Goal: Information Seeking & Learning: Learn about a topic

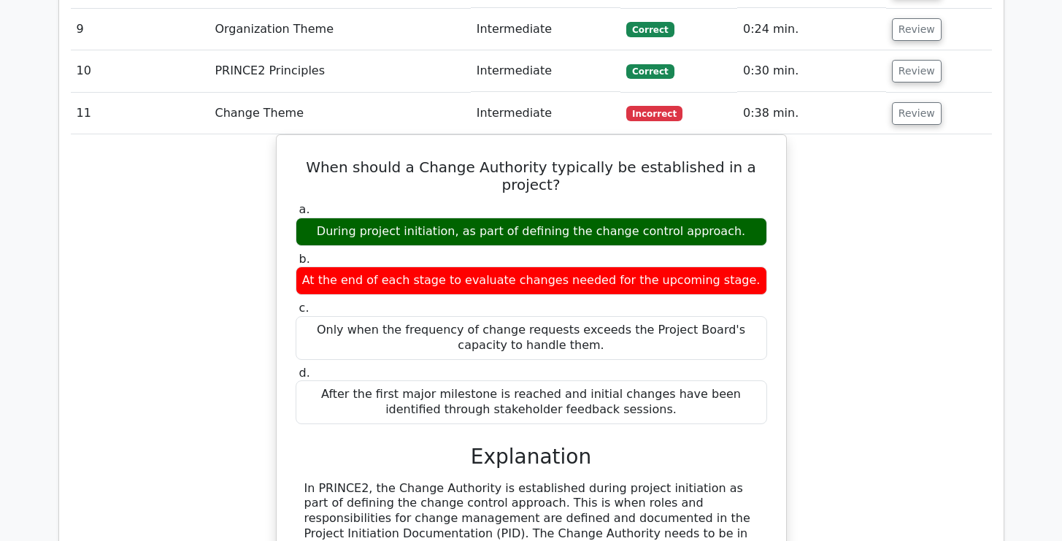
scroll to position [2294, 0]
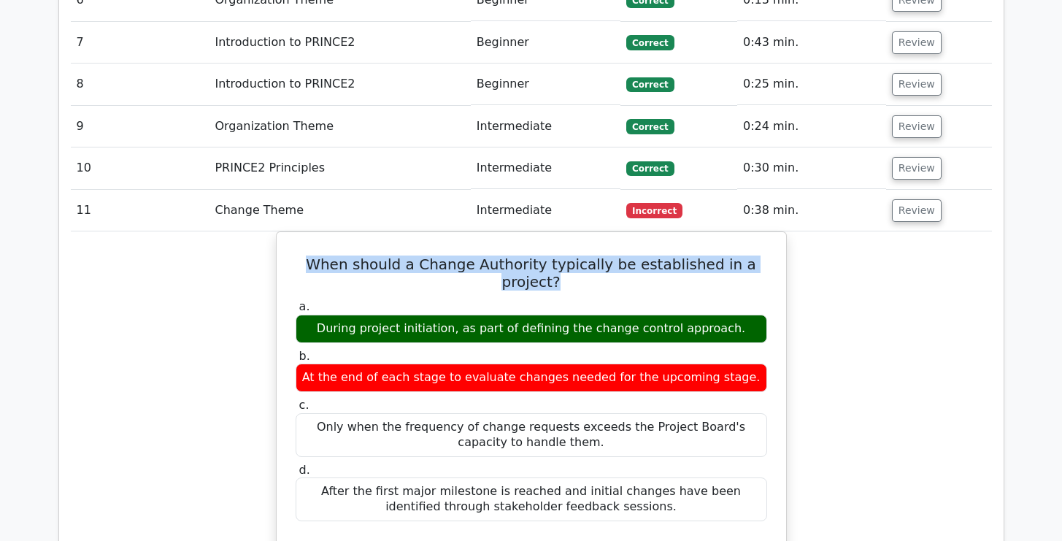
drag, startPoint x: 766, startPoint y: 210, endPoint x: 269, endPoint y: 207, distance: 497.0
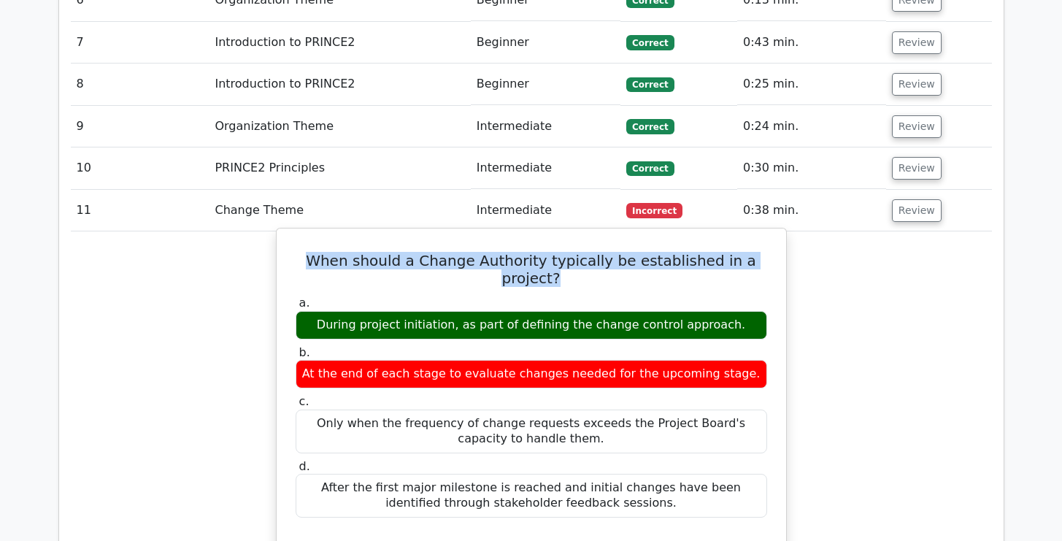
click at [304, 252] on h5 "When should a Change Authority typically be established in a project?" at bounding box center [531, 269] width 474 height 35
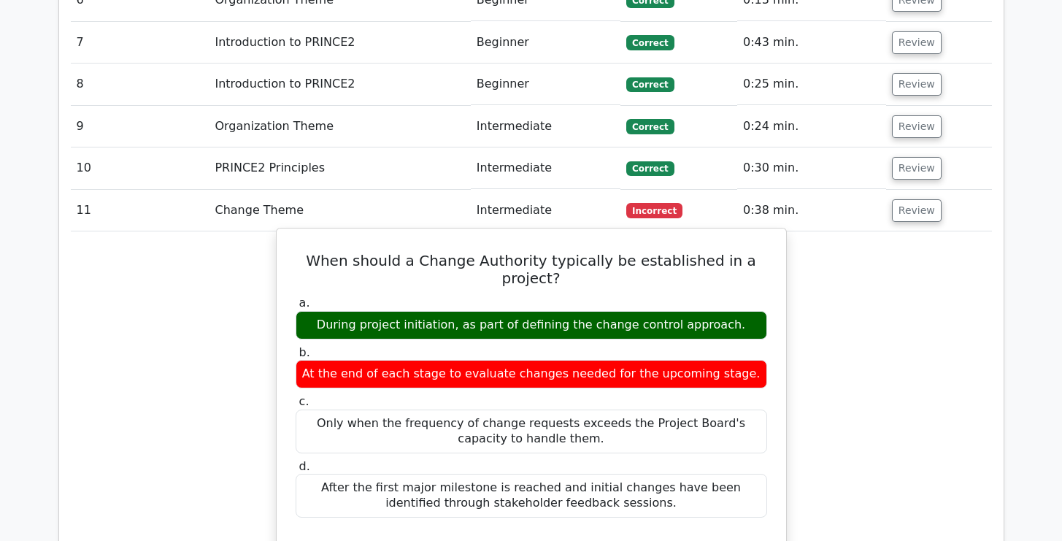
drag, startPoint x: 302, startPoint y: 210, endPoint x: 704, endPoint y: 439, distance: 461.8
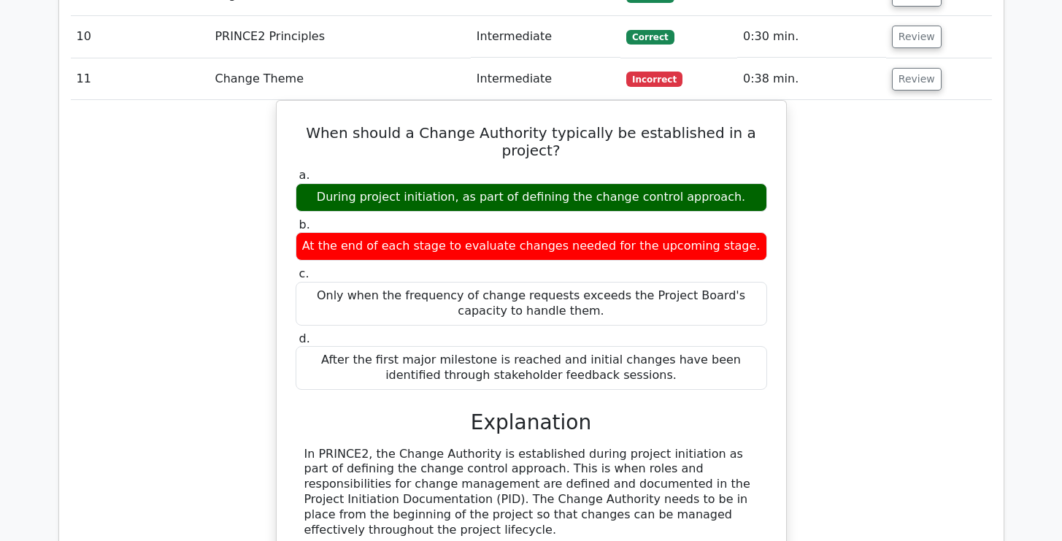
scroll to position [2270, 0]
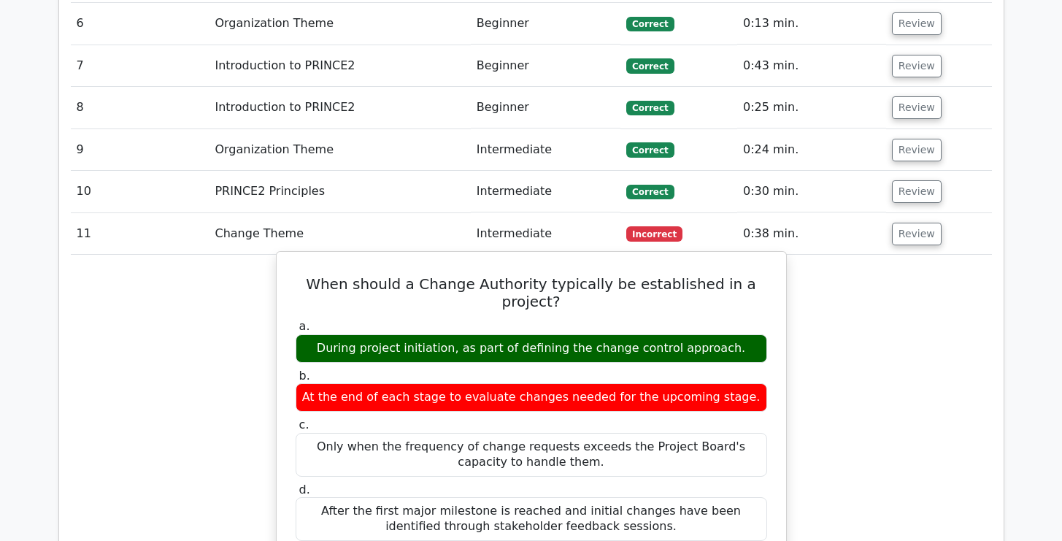
click at [427, 319] on label "a. During project initiation, as part of defining the change control approach." at bounding box center [531, 341] width 471 height 44
drag, startPoint x: 298, startPoint y: 228, endPoint x: 763, endPoint y: 286, distance: 468.5
copy div "When should a Change Authority typically be established in a project? a. During…"
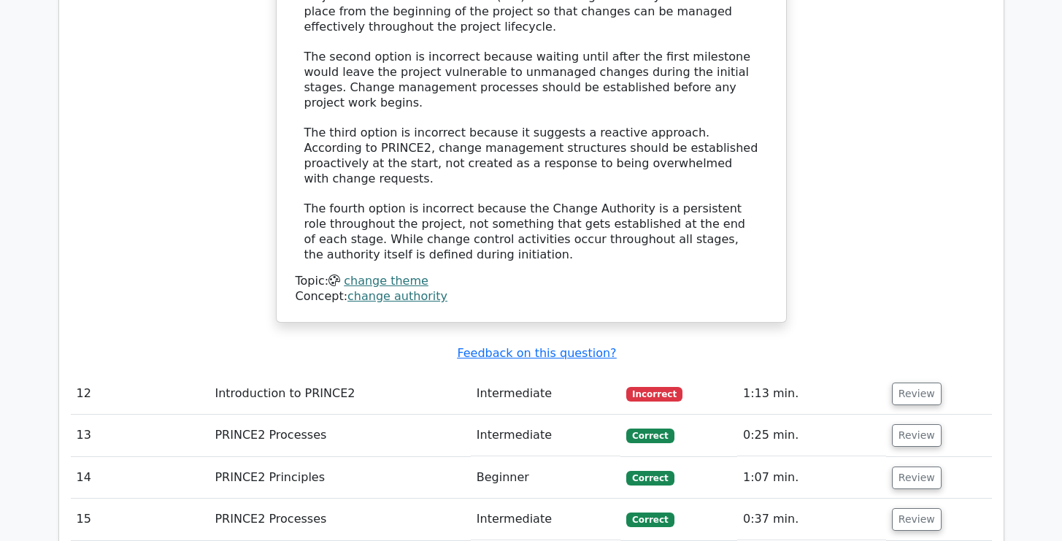
scroll to position [2938, 0]
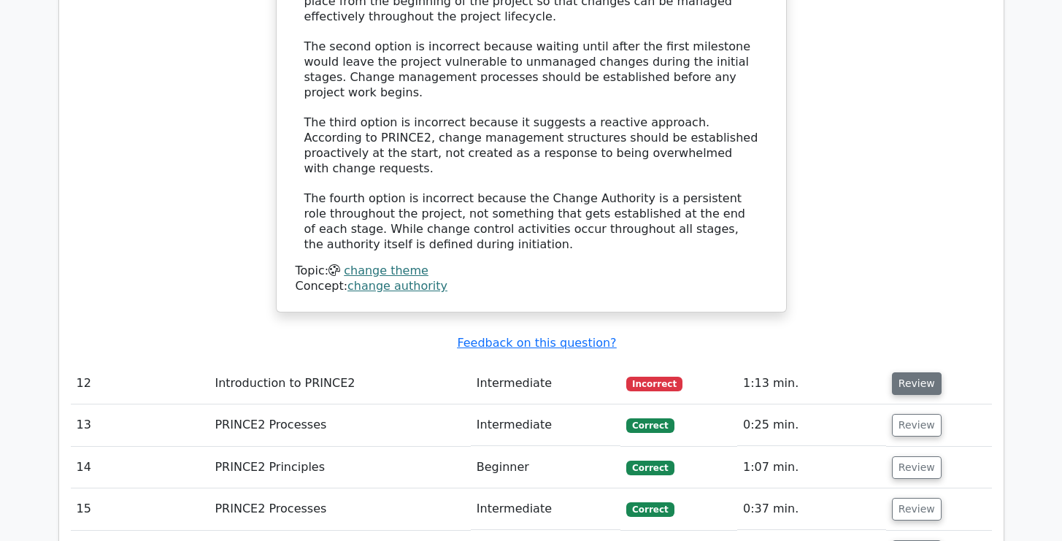
click at [916, 372] on button "Review" at bounding box center [917, 383] width 50 height 23
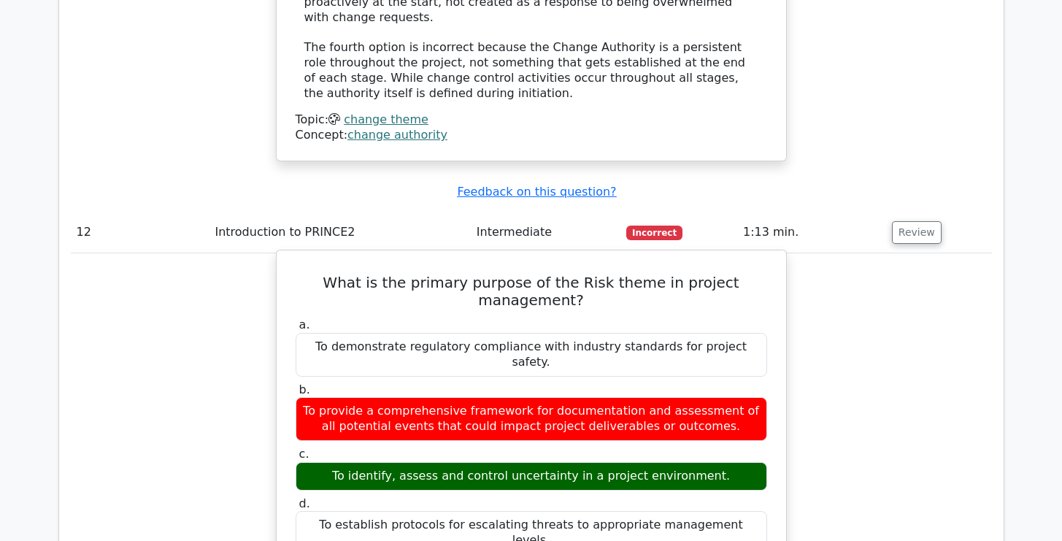
scroll to position [3243, 0]
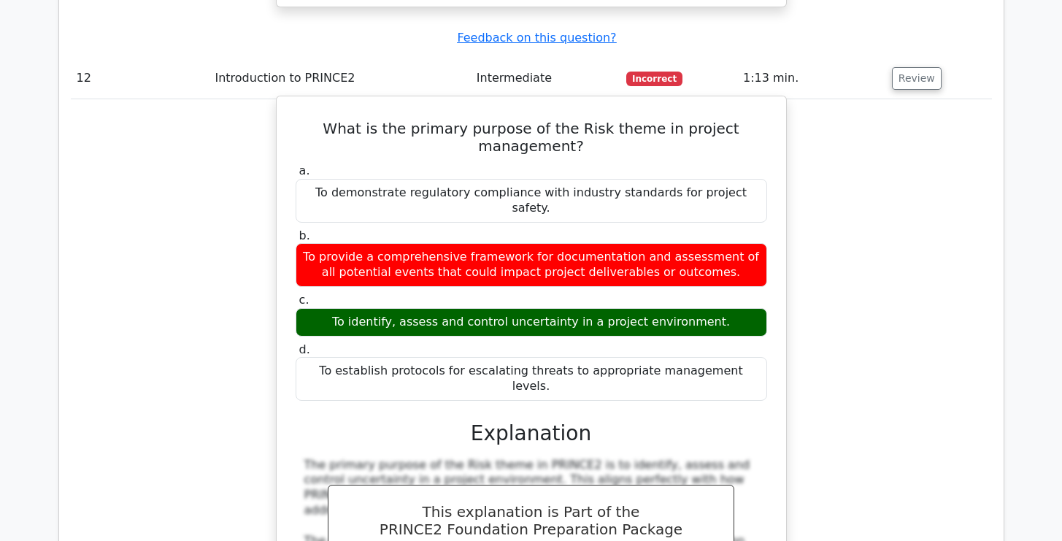
drag, startPoint x: 726, startPoint y: 296, endPoint x: 304, endPoint y: 275, distance: 422.3
click at [304, 275] on div "a. To demonstrate regulatory compliance with industry standards for project saf…" at bounding box center [531, 467] width 474 height 612
click at [533, 243] on div "To provide a comprehensive framework for documentation and assessment of all po…" at bounding box center [531, 265] width 471 height 44
drag, startPoint x: 739, startPoint y: 143, endPoint x: 298, endPoint y: 119, distance: 442.2
click at [298, 243] on div "To provide a comprehensive framework for documentation and assessment of all po…" at bounding box center [531, 265] width 471 height 44
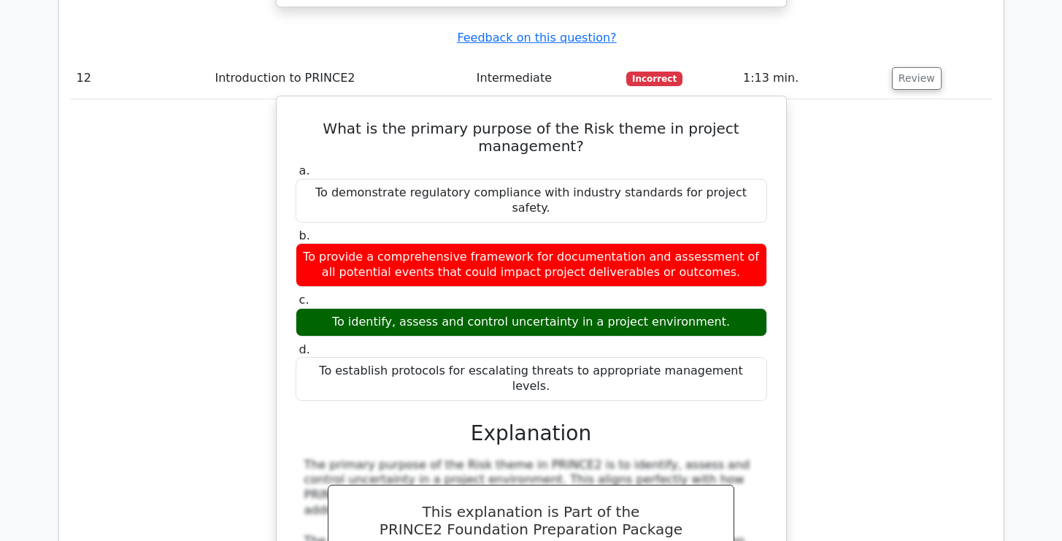
drag, startPoint x: 302, startPoint y: 28, endPoint x: 740, endPoint y: 242, distance: 487.6
click at [740, 242] on div "What is the primary purpose of the Risk theme in project management? a. To demo…" at bounding box center [531, 443] width 498 height 682
copy div "What is the primary purpose of the Risk theme in project management? a. To demo…"
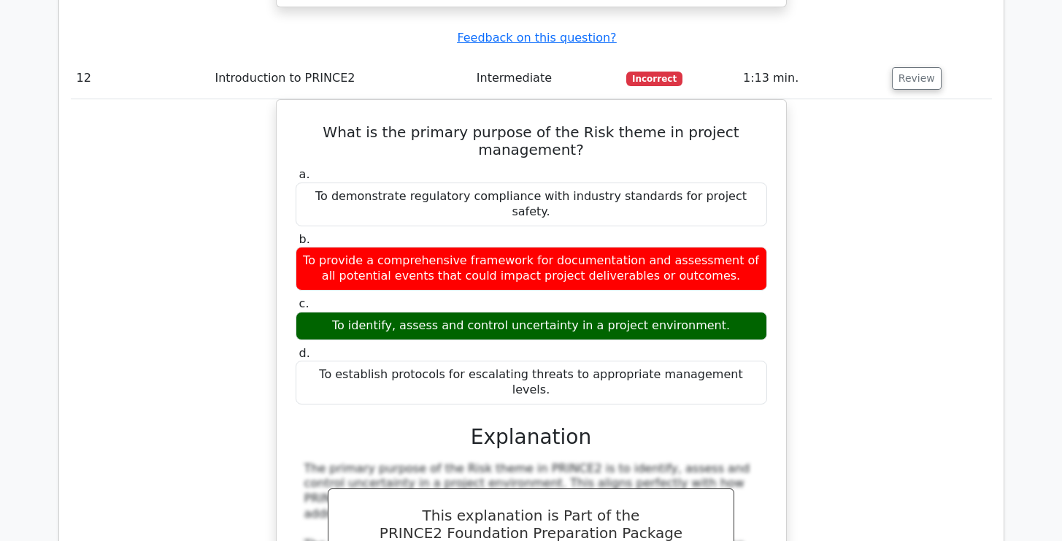
click at [912, 220] on div "What is the primary purpose of the Risk theme in project management? a. To demo…" at bounding box center [531, 455] width 921 height 712
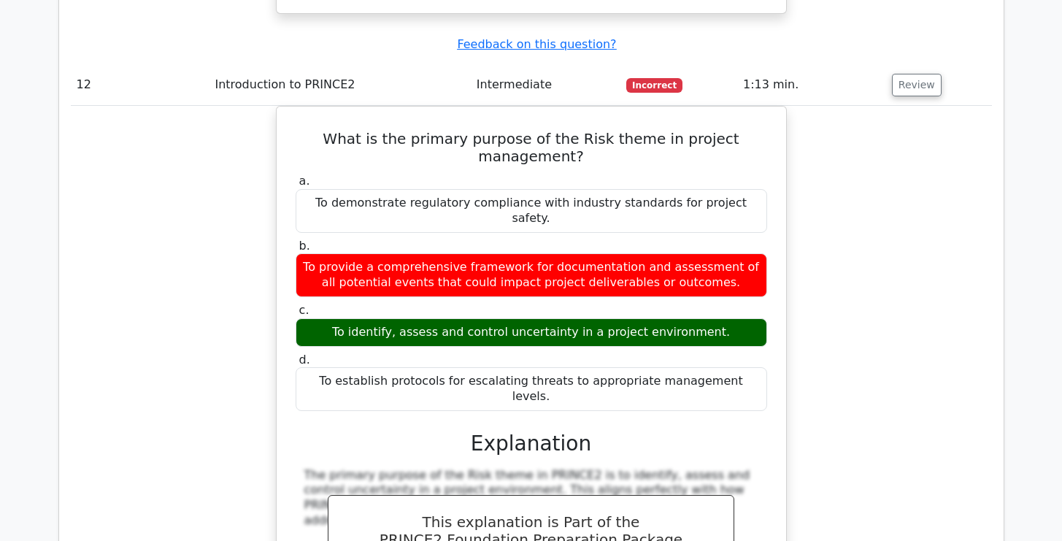
scroll to position [3195, 0]
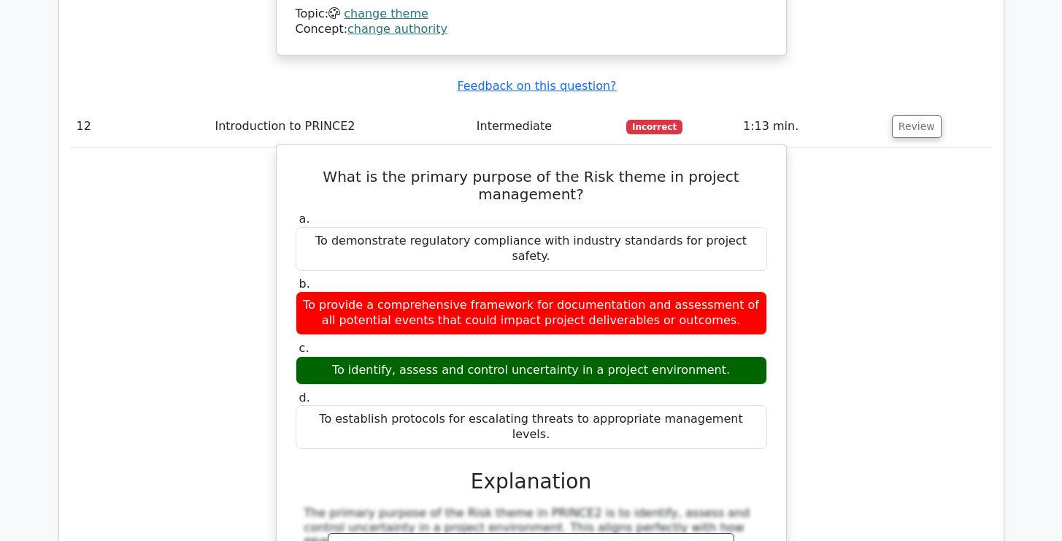
drag, startPoint x: 296, startPoint y: 96, endPoint x: 780, endPoint y: 290, distance: 521.6
click at [780, 290] on div "What is the primary purpose of the Risk theme in project management? a. To demo…" at bounding box center [531, 491] width 511 height 695
copy div "a. To demonstrate regulatory compliance with industry standards for project saf…"
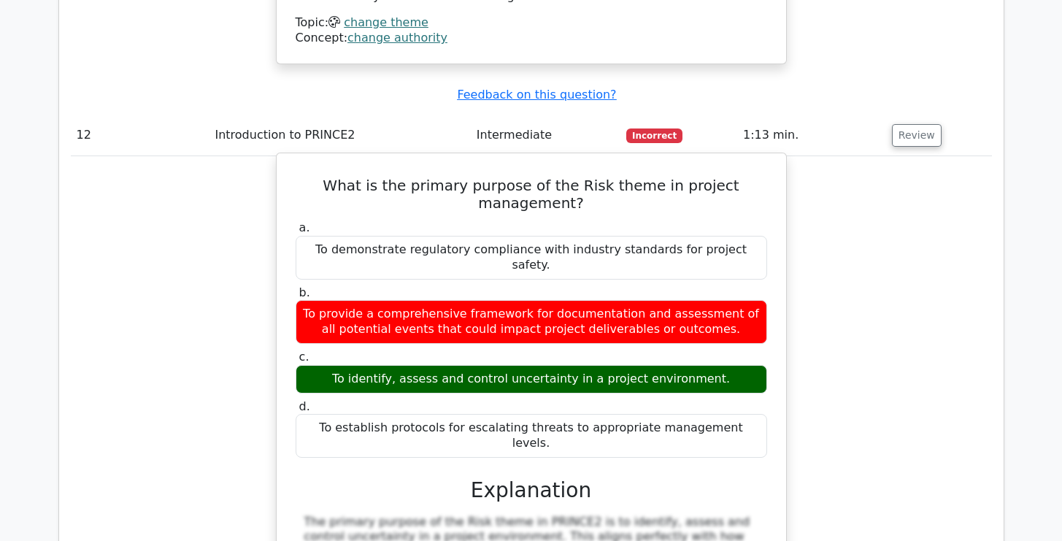
scroll to position [3163, 0]
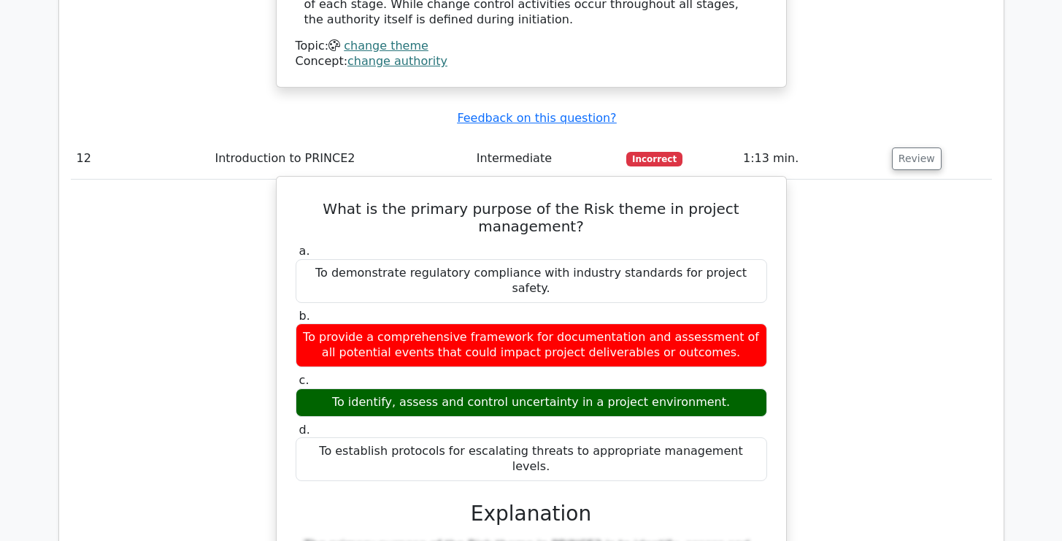
click at [302, 200] on h5 "What is the primary purpose of the Risk theme in project management?" at bounding box center [531, 217] width 474 height 35
drag, startPoint x: 302, startPoint y: 106, endPoint x: 750, endPoint y: 320, distance: 496.2
click at [750, 320] on div "What is the primary purpose of the Risk theme in project management? a. To demo…" at bounding box center [531, 523] width 498 height 682
copy div "What is the primary purpose of the Risk theme in project management? a. To demo…"
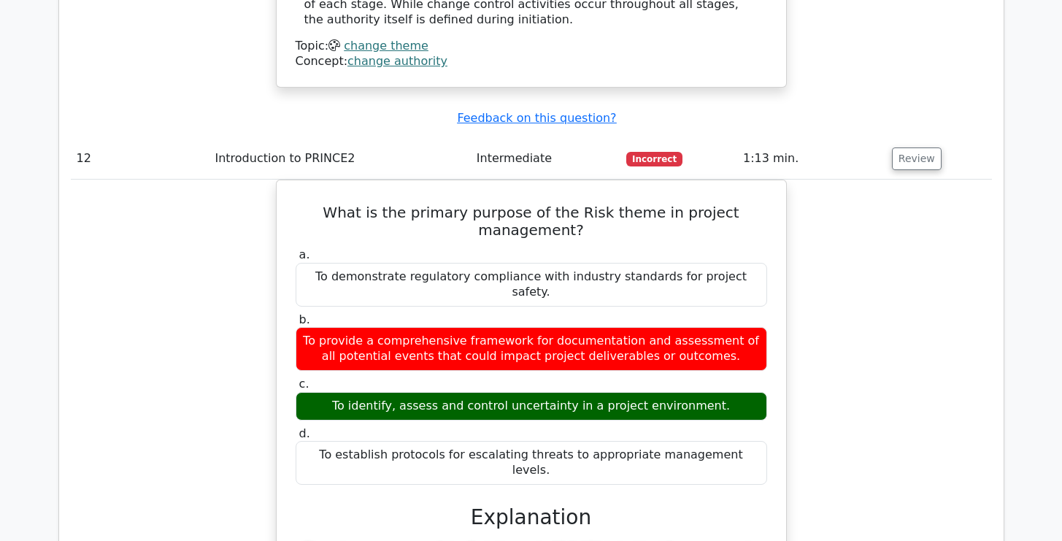
click at [934, 354] on div "What is the primary purpose of the Risk theme in project management? a. To demo…" at bounding box center [531, 536] width 921 height 712
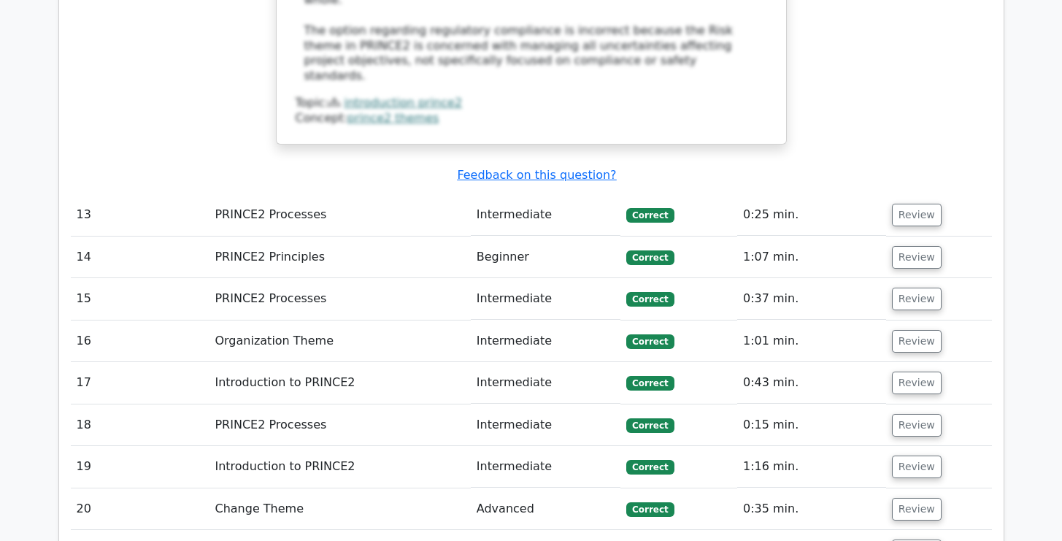
scroll to position [3940, 0]
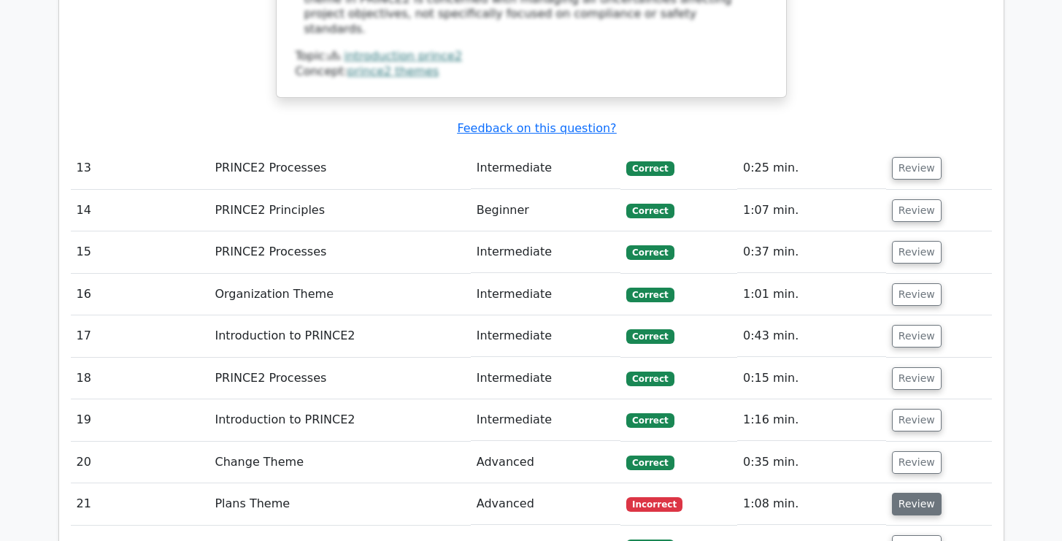
click at [912, 493] on button "Review" at bounding box center [917, 504] width 50 height 23
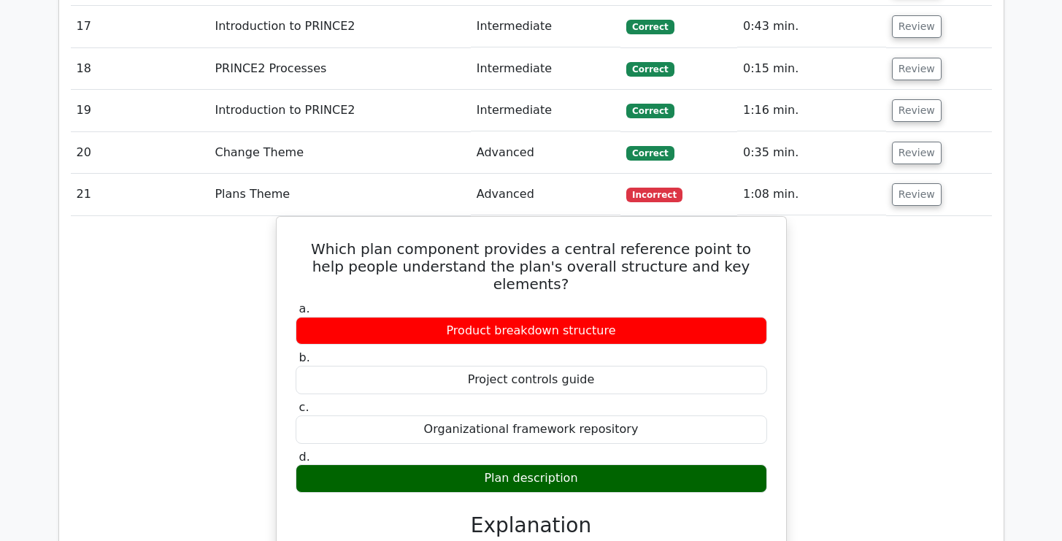
scroll to position [4094, 0]
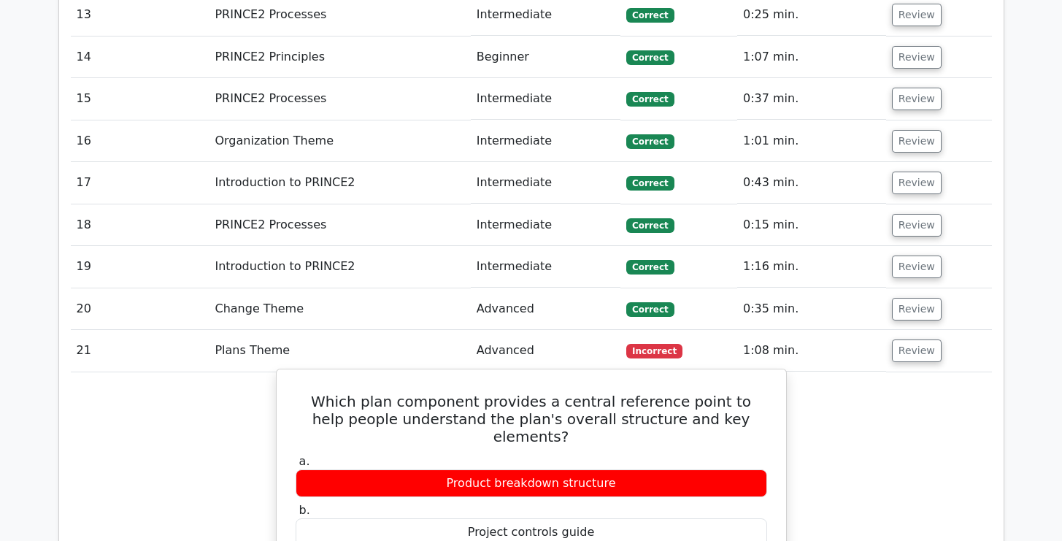
click at [541, 393] on h5 "Which plan component provides a central reference point to help people understa…" at bounding box center [531, 419] width 474 height 53
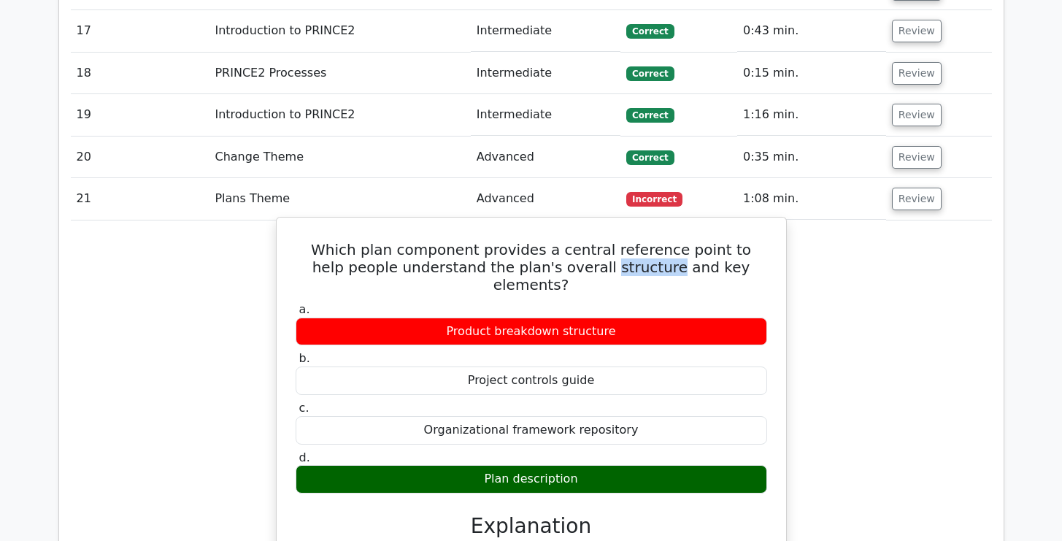
scroll to position [4215, 0]
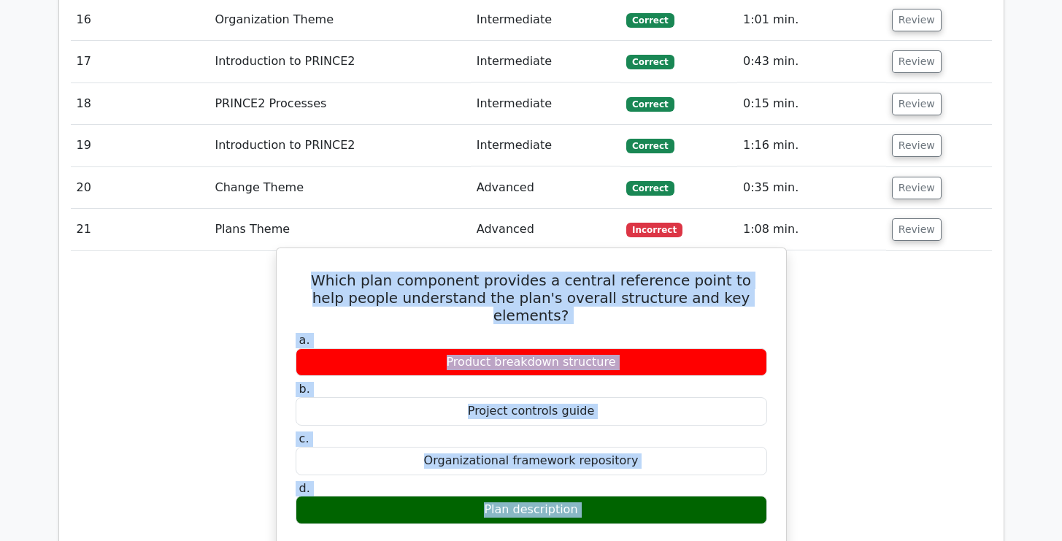
drag, startPoint x: 295, startPoint y: 95, endPoint x: 682, endPoint y: 341, distance: 459.0
copy div "Which plan component provides a central reference point to help people understa…"
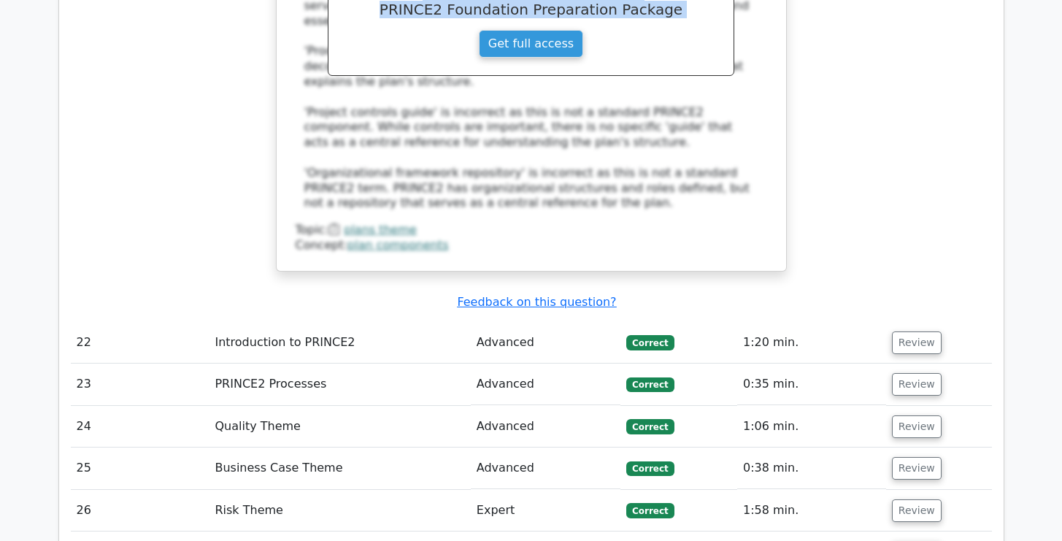
scroll to position [4839, 0]
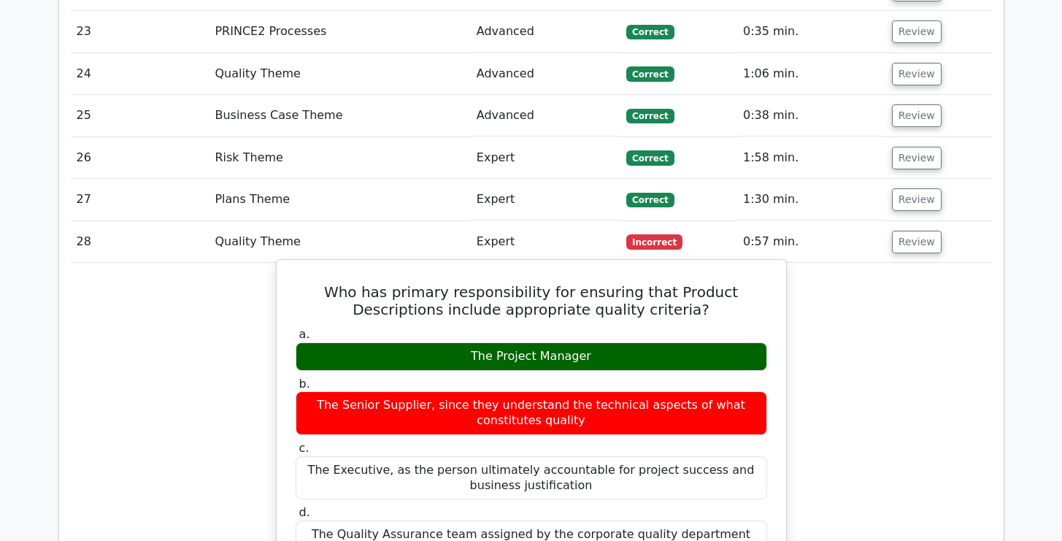
scroll to position [5146, 0]
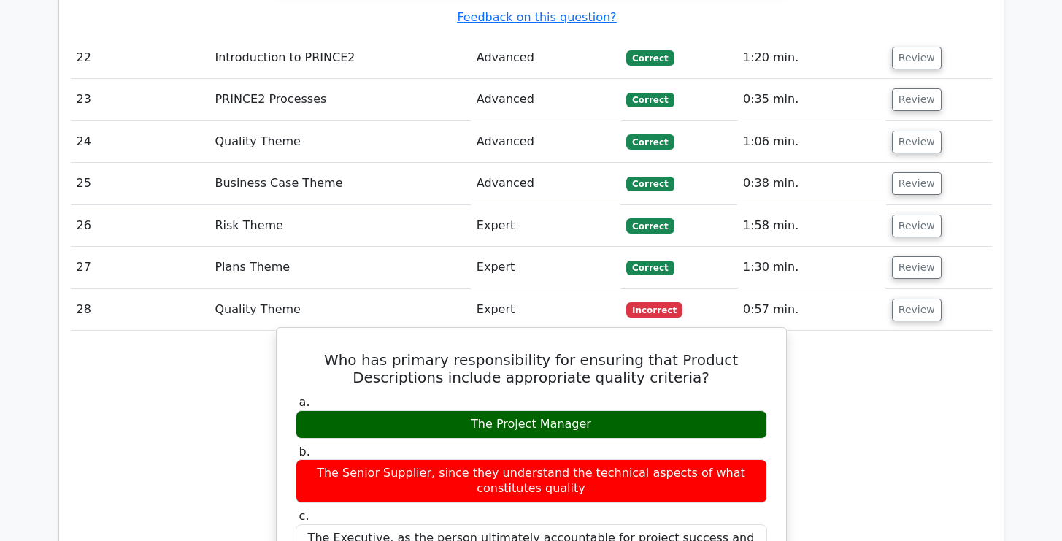
drag, startPoint x: 306, startPoint y: 164, endPoint x: 350, endPoint y: 422, distance: 261.3
copy div "Who has primary responsibility for ensuring that Product Descriptions include a…"
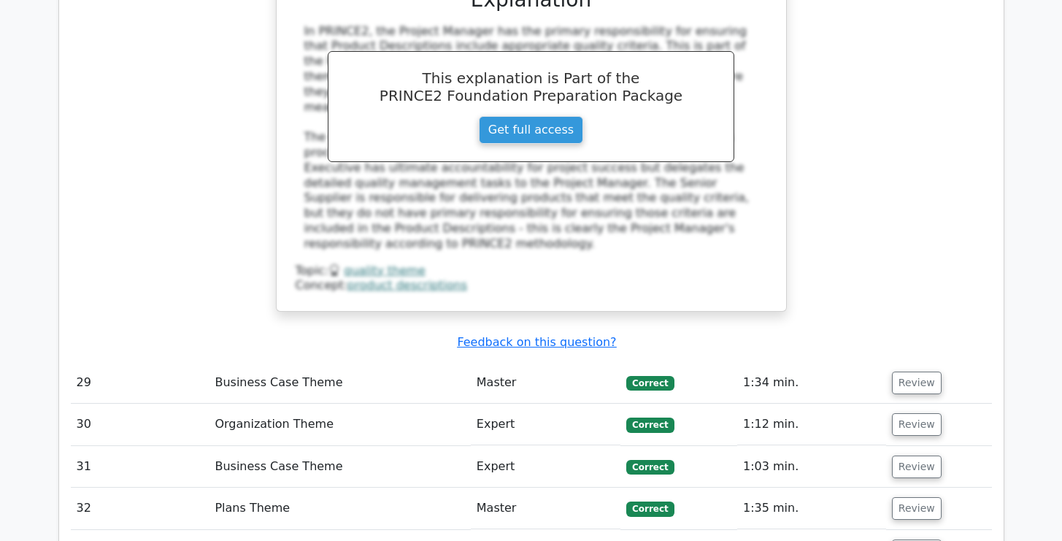
scroll to position [5956, 0]
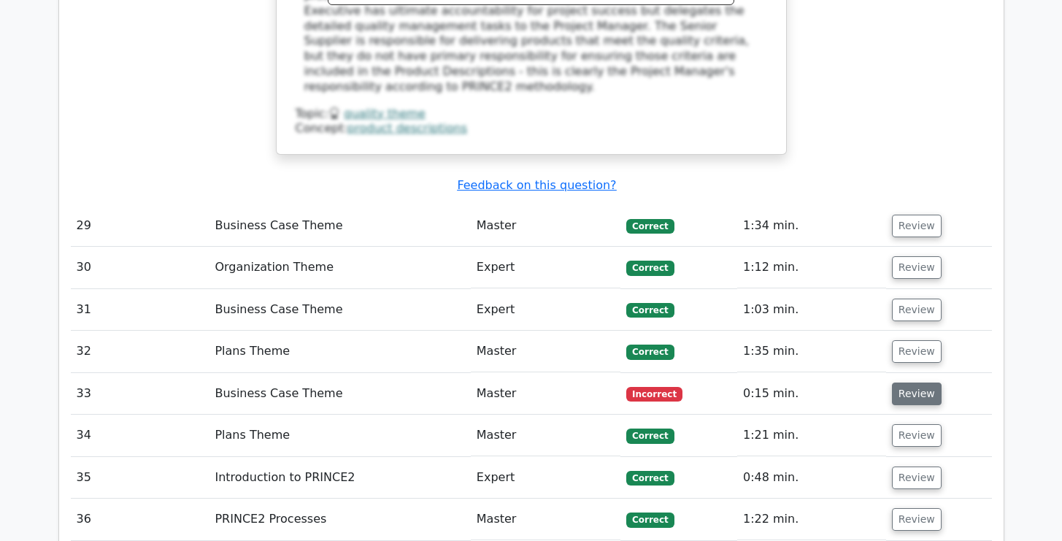
click at [916, 382] on button "Review" at bounding box center [917, 393] width 50 height 23
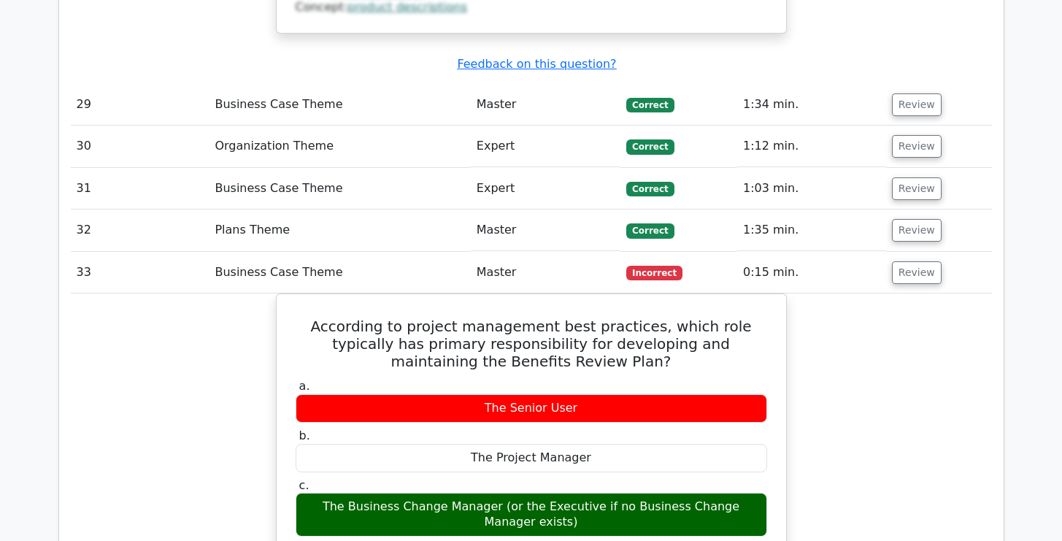
scroll to position [6111, 0]
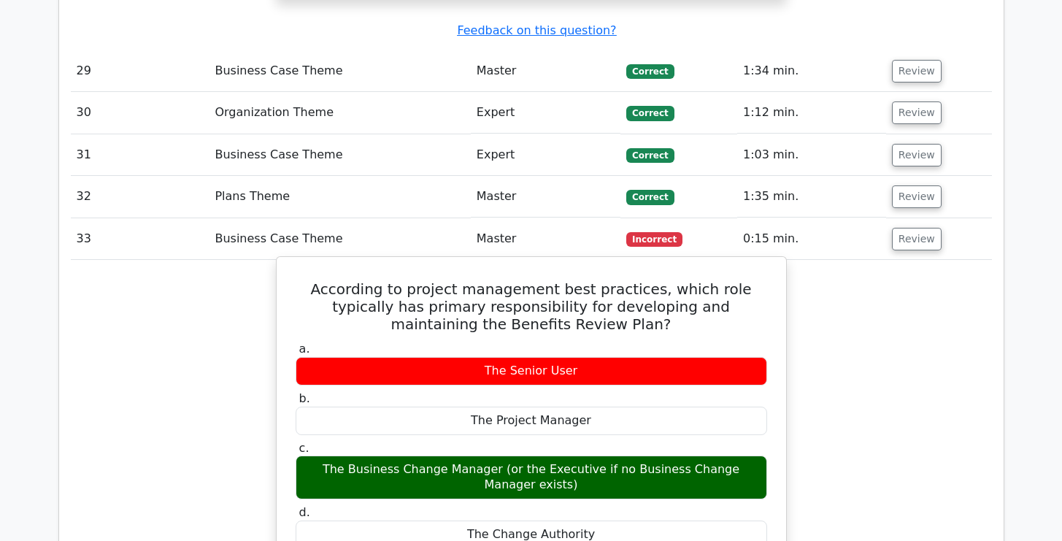
drag, startPoint x: 307, startPoint y: 65, endPoint x: 684, endPoint y: 316, distance: 453.2
copy div "According to project management best practices, which role typically has primar…"
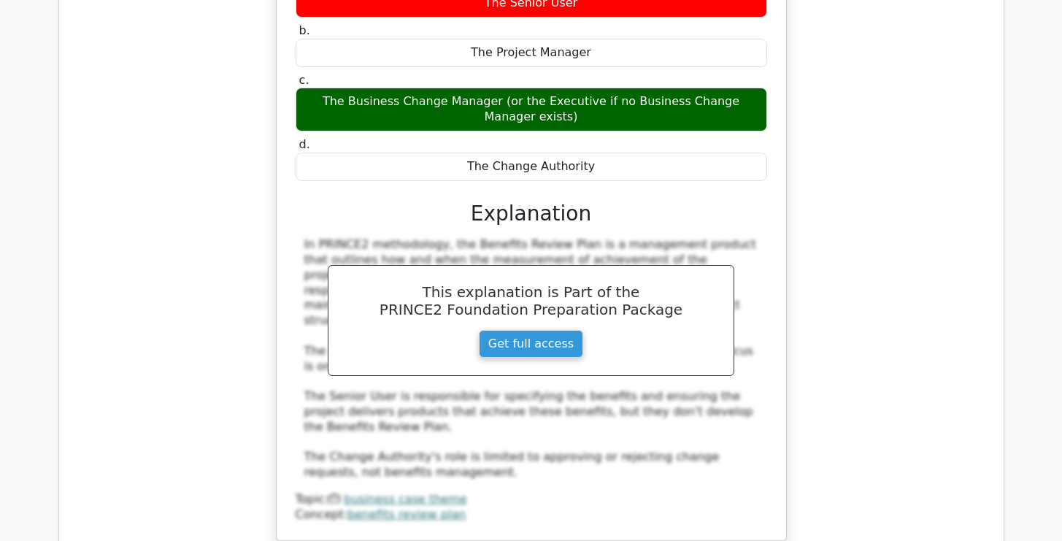
scroll to position [6693, 0]
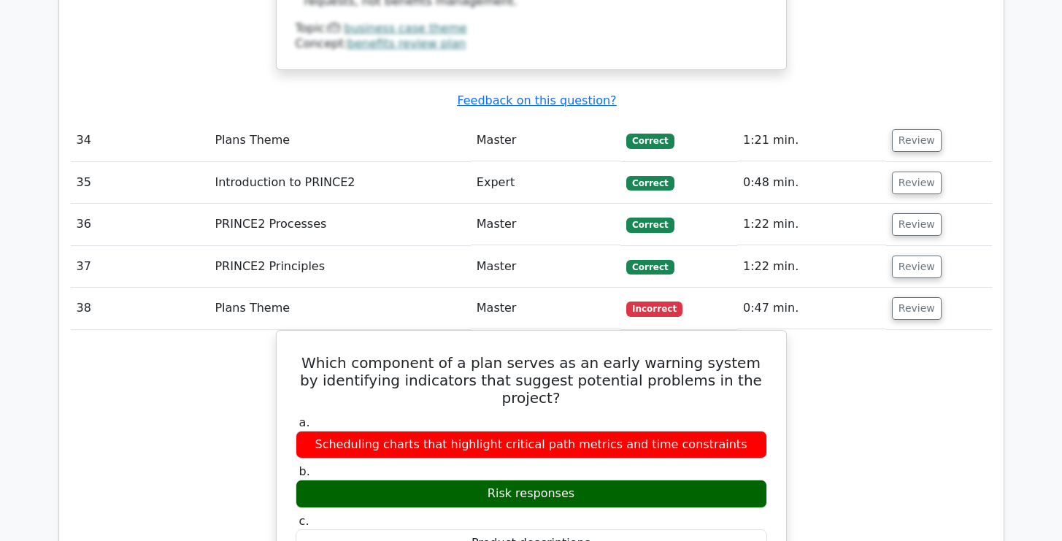
scroll to position [6989, 0]
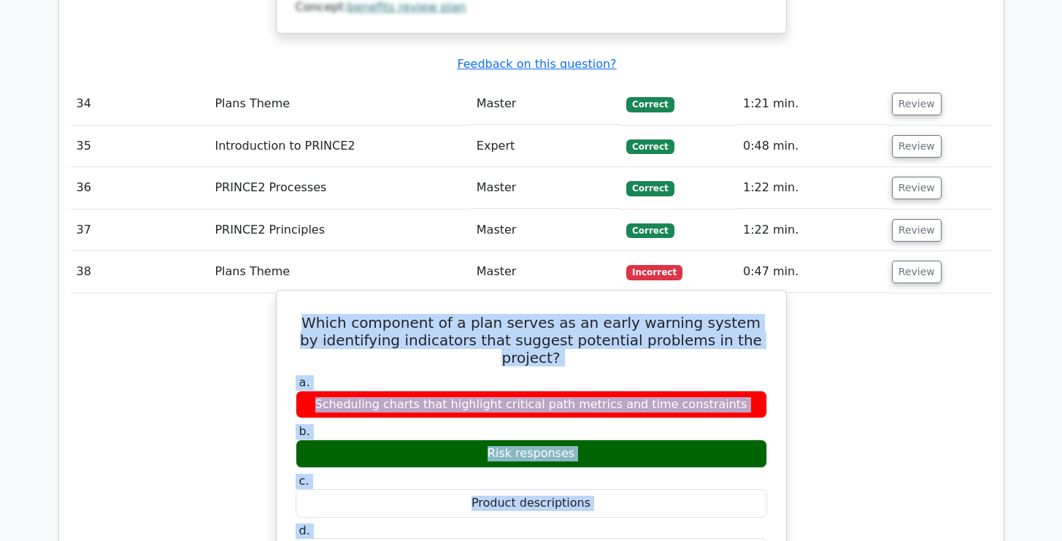
drag, startPoint x: 317, startPoint y: 91, endPoint x: 355, endPoint y: 333, distance: 244.5
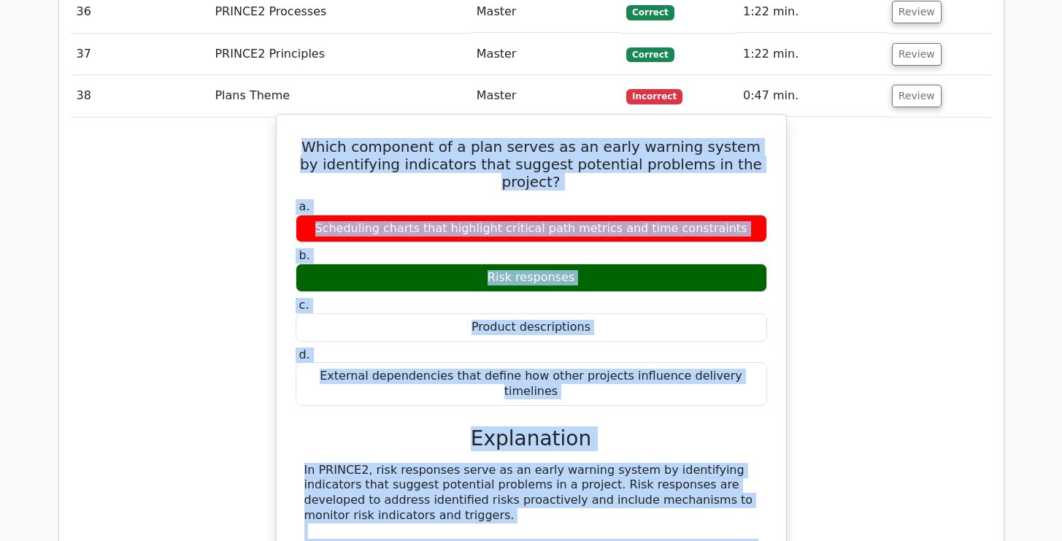
scroll to position [7173, 0]
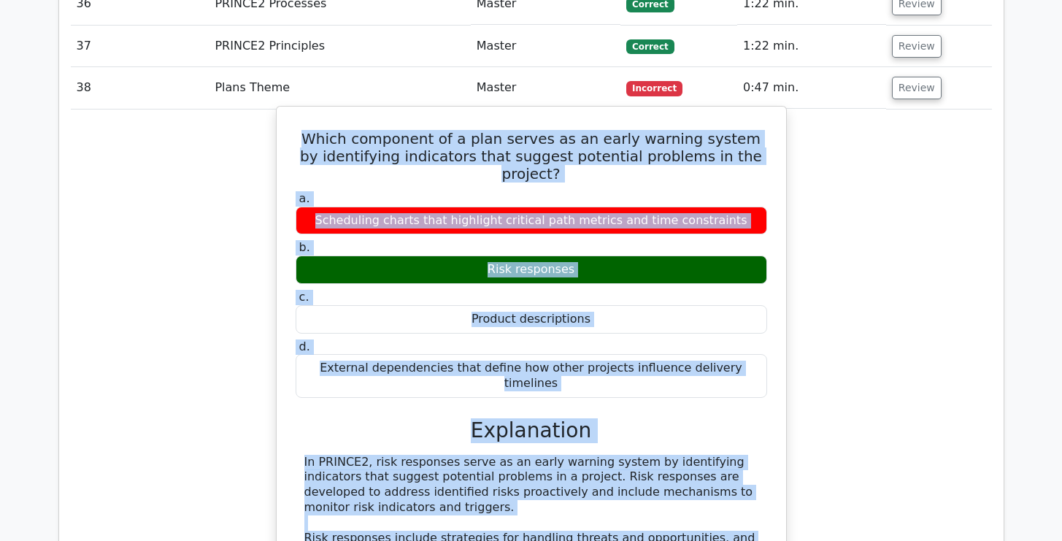
drag, startPoint x: 309, startPoint y: 250, endPoint x: 434, endPoint y: 507, distance: 285.6
click at [434, 507] on div "Which component of a plan serves as an early warning system by identifying indi…" at bounding box center [531, 469] width 498 height 714
copy div "Which component of a plan serves as an early warning system by identifying indi…"
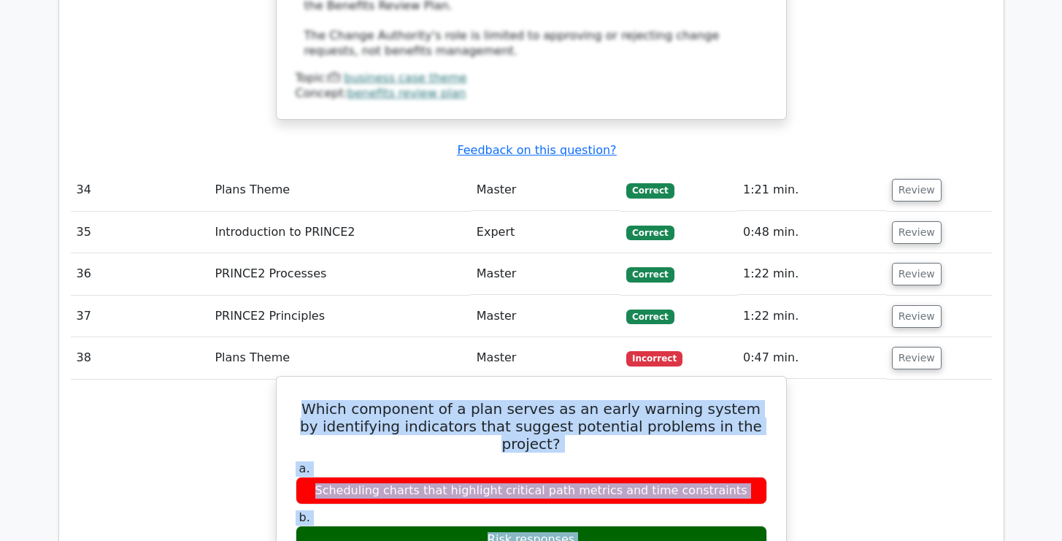
scroll to position [6914, 0]
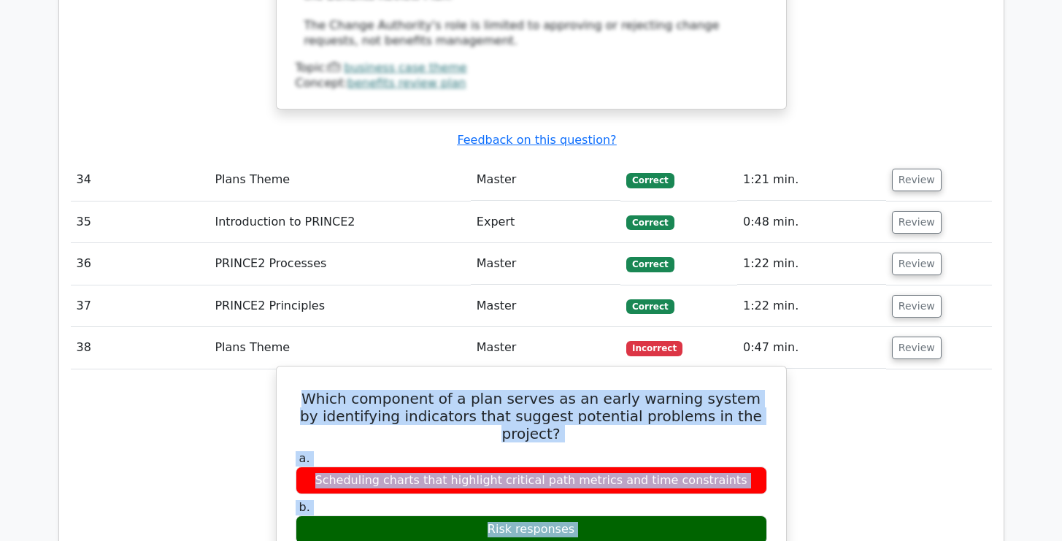
click at [445, 515] on div "Risk responses" at bounding box center [531, 529] width 471 height 28
drag, startPoint x: 318, startPoint y: 171, endPoint x: 351, endPoint y: 415, distance: 246.0
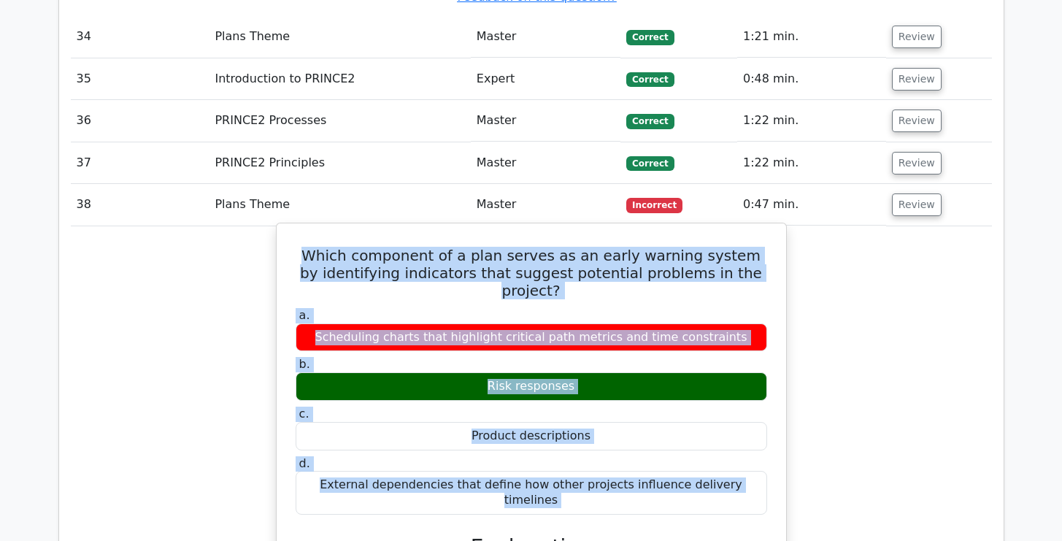
scroll to position [7063, 0]
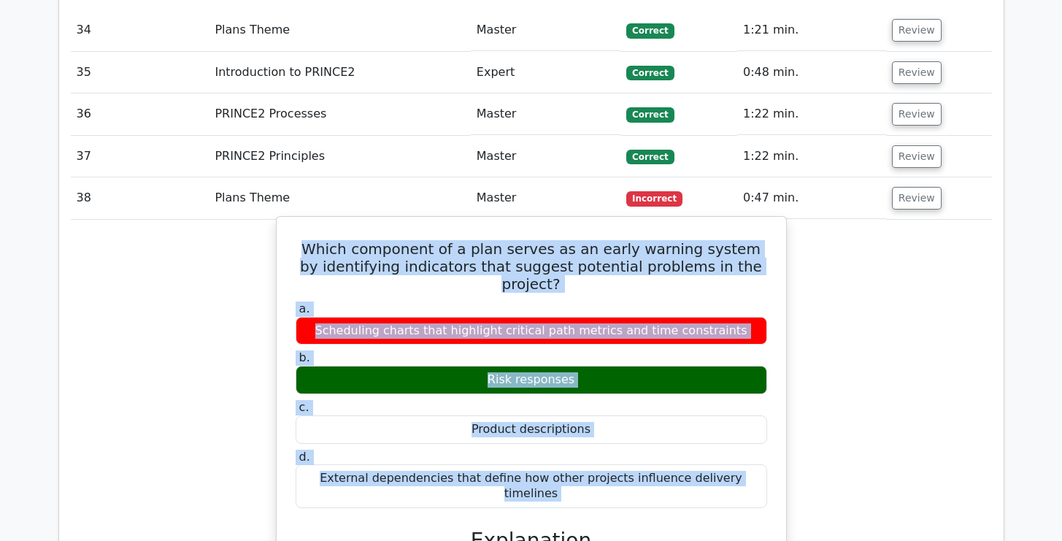
click at [432, 240] on h5 "Which component of a plan serves as an early warning system by identifying indi…" at bounding box center [531, 266] width 474 height 53
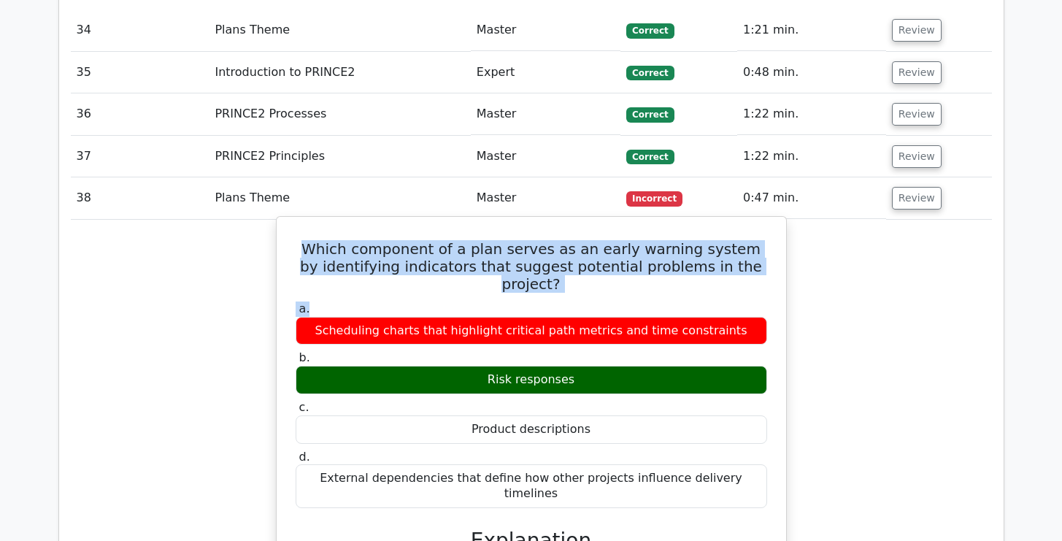
drag, startPoint x: 317, startPoint y: 22, endPoint x: 309, endPoint y: 62, distance: 41.1
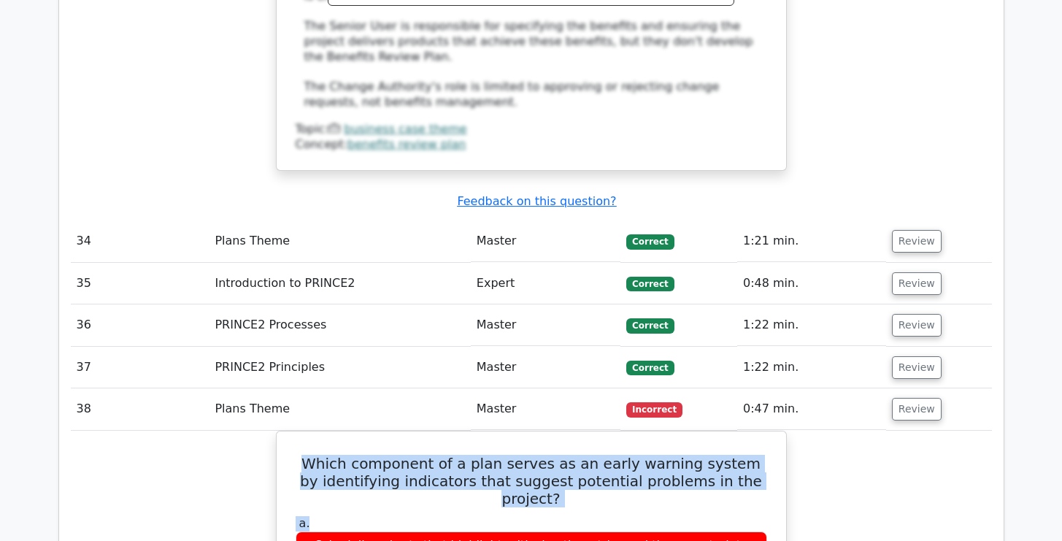
scroll to position [6833, 0]
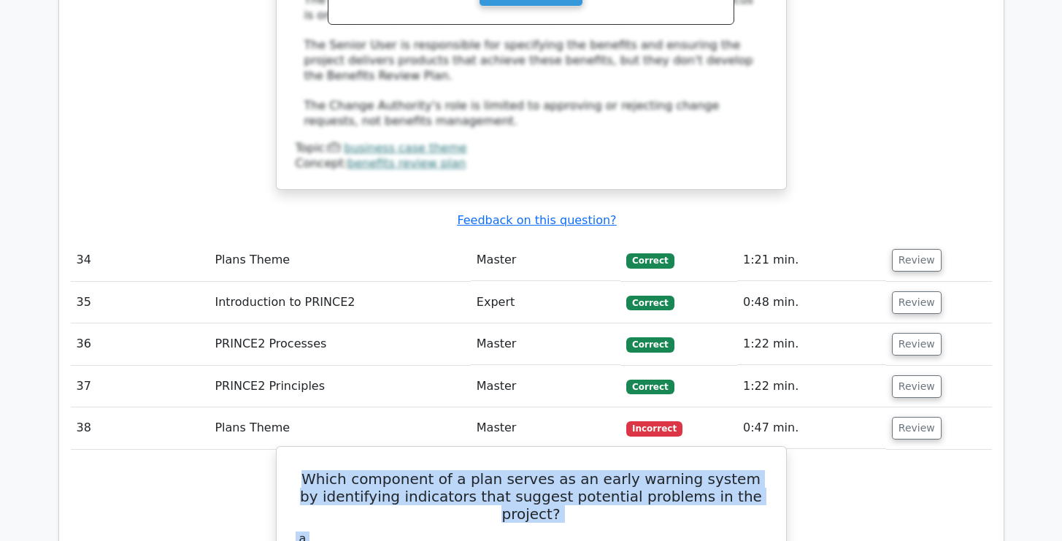
click at [311, 470] on h5 "Which component of a plan serves as an early warning system by identifying indi…" at bounding box center [531, 496] width 474 height 53
drag, startPoint x: 315, startPoint y: 251, endPoint x: 737, endPoint y: 488, distance: 484.6
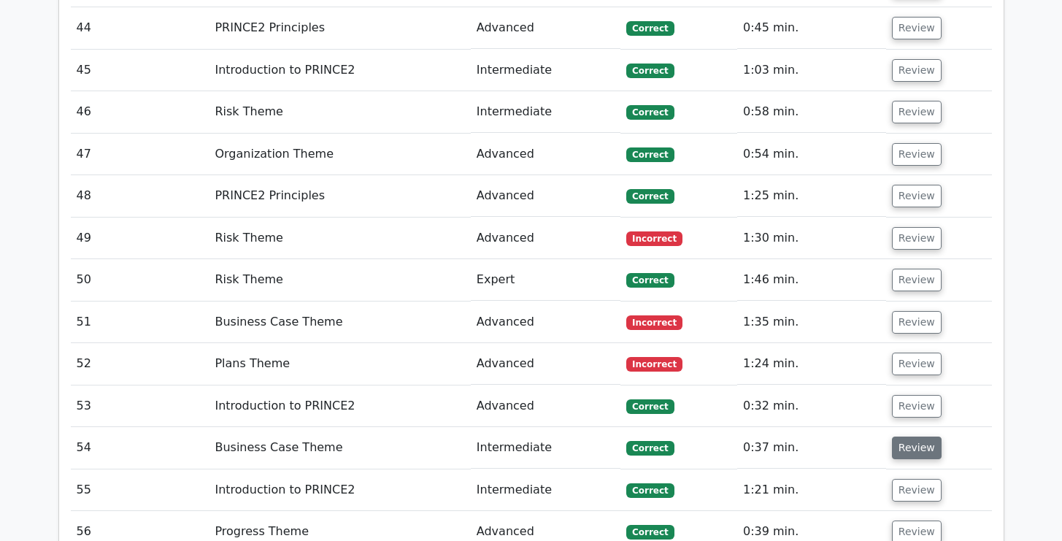
scroll to position [8107, 0]
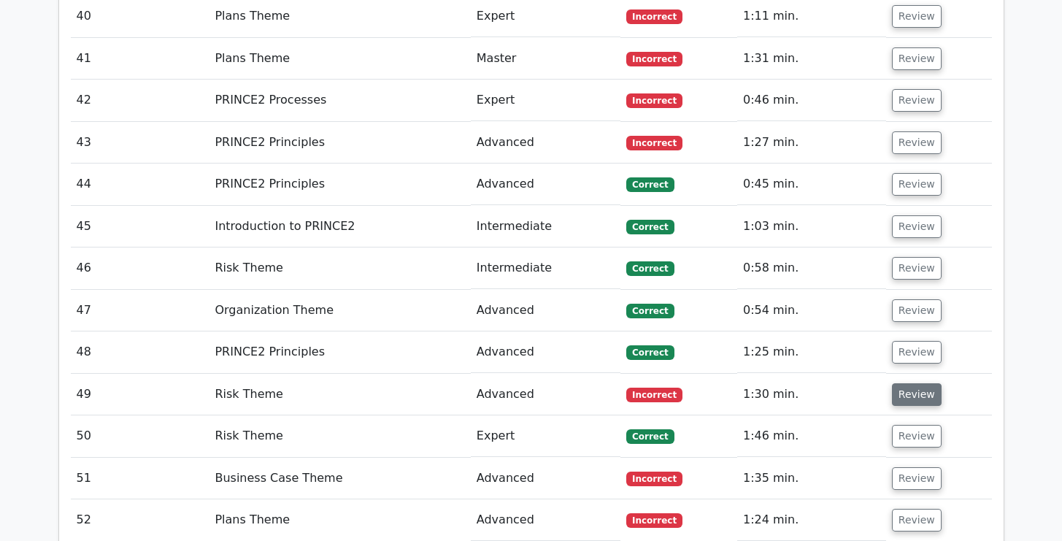
click at [905, 383] on button "Review" at bounding box center [917, 394] width 50 height 23
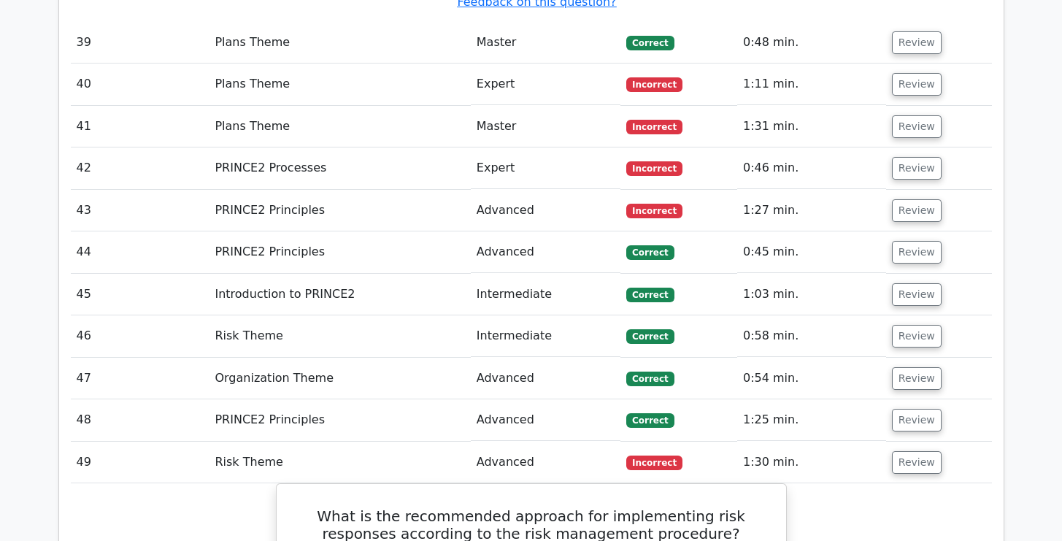
scroll to position [8013, 0]
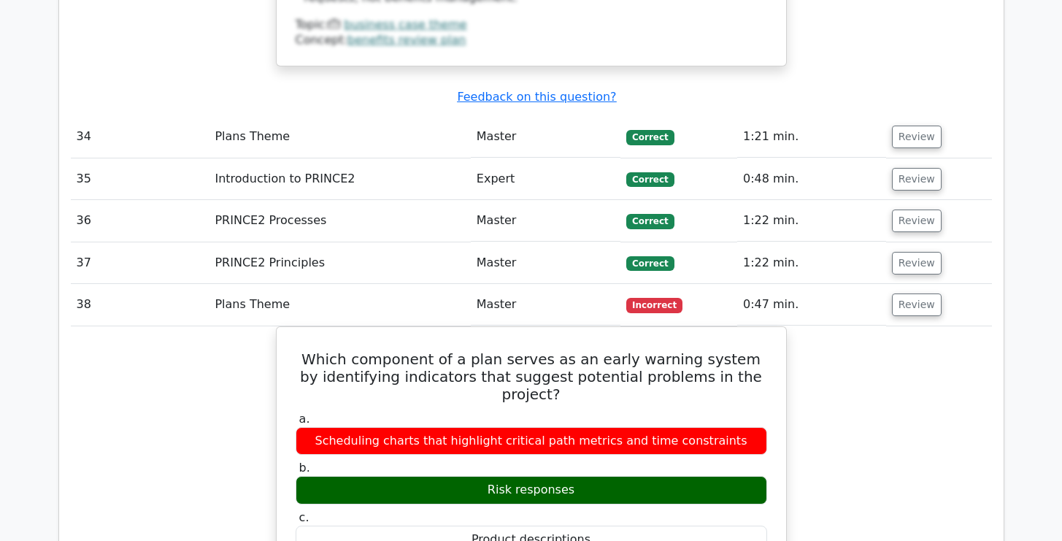
scroll to position [7486, 0]
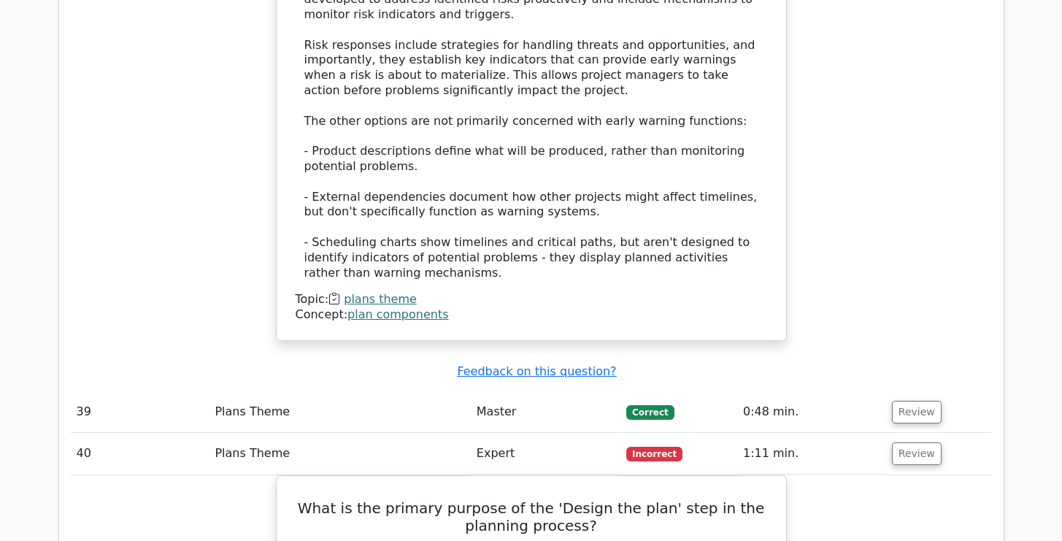
scroll to position [7767, 0]
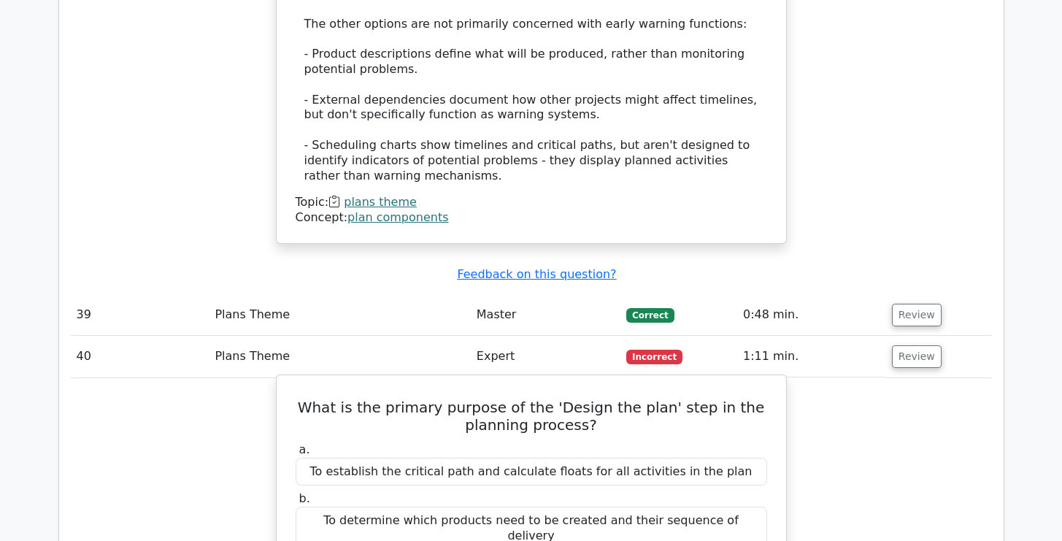
drag, startPoint x: 295, startPoint y: 146, endPoint x: 289, endPoint y: 372, distance: 226.3
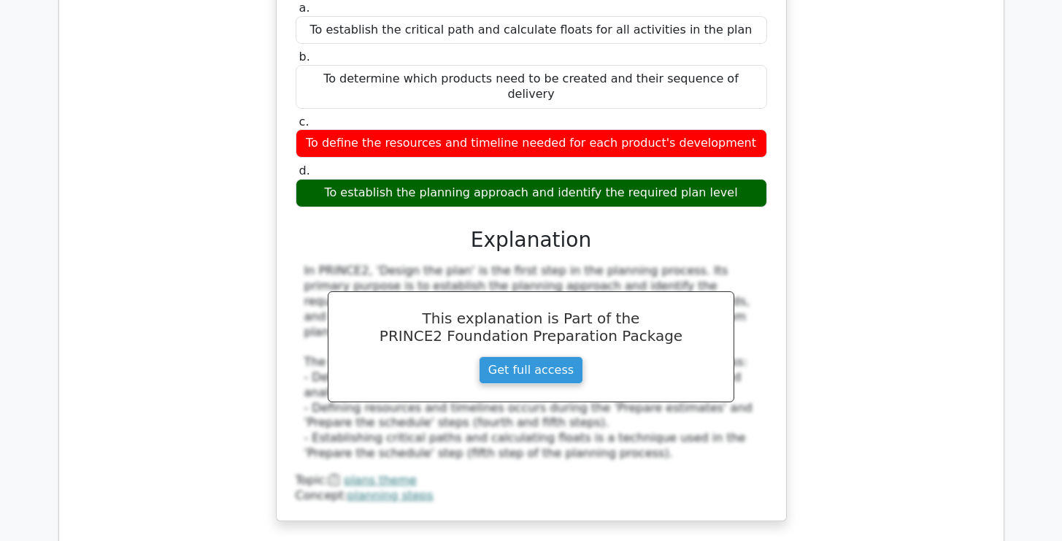
scroll to position [8234, 0]
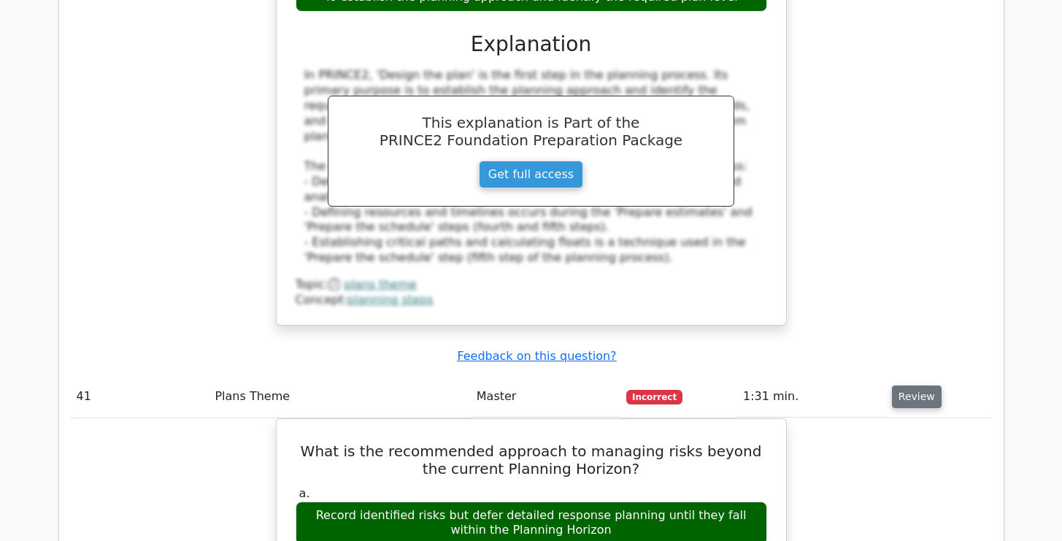
scroll to position [8409, 0]
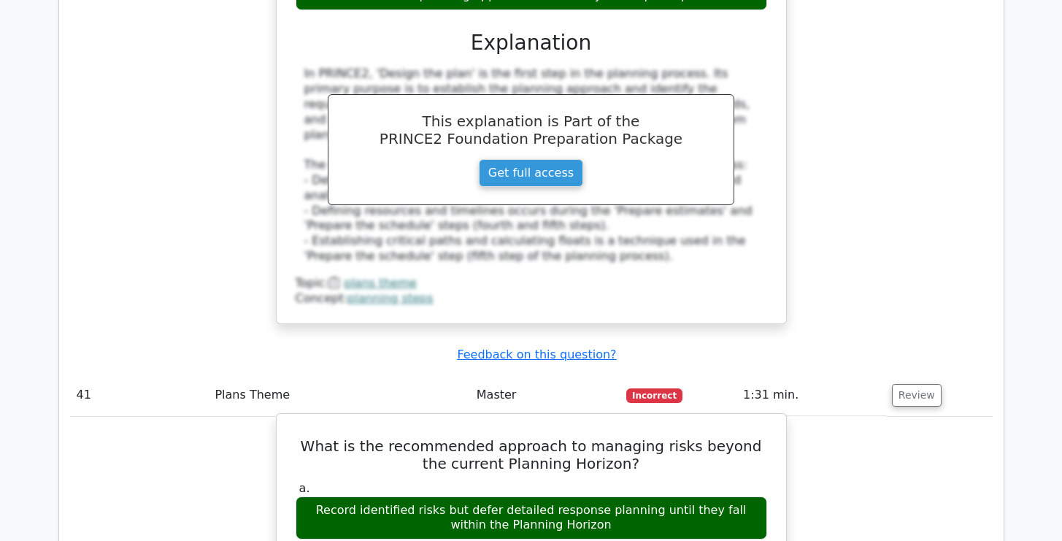
click at [307, 496] on div "Record identified risks but defer detailed response planning until they fall wi…" at bounding box center [531, 518] width 471 height 44
drag, startPoint x: 470, startPoint y: 228, endPoint x: 478, endPoint y: 231, distance: 8.8
click at [478, 496] on div "Record identified risks but defer detailed response planning until they fall wi…" at bounding box center [531, 518] width 471 height 44
click at [490, 496] on div "Record identified risks but defer detailed response planning until they fall wi…" at bounding box center [531, 518] width 471 height 44
click at [655, 496] on div "Record identified risks but defer detailed response planning until they fall wi…" at bounding box center [531, 518] width 471 height 44
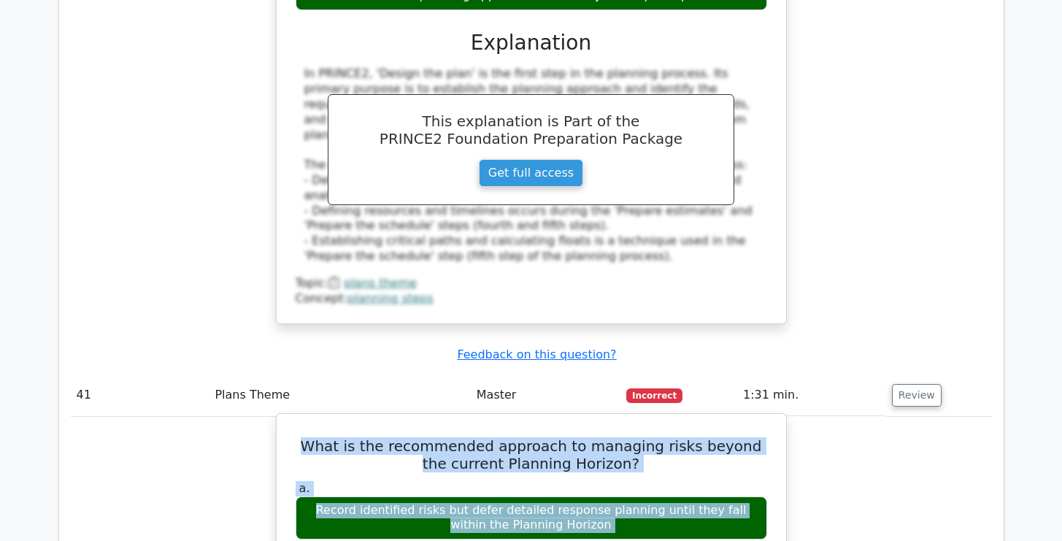
drag, startPoint x: 315, startPoint y: 144, endPoint x: 318, endPoint y: 420, distance: 275.9
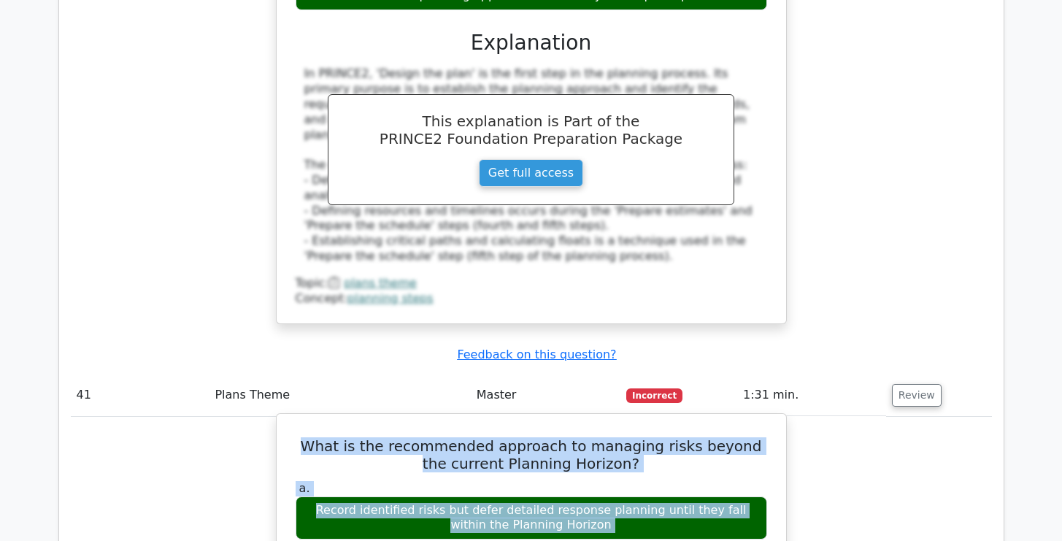
drag, startPoint x: 312, startPoint y: 161, endPoint x: 311, endPoint y: 431, distance: 270.0
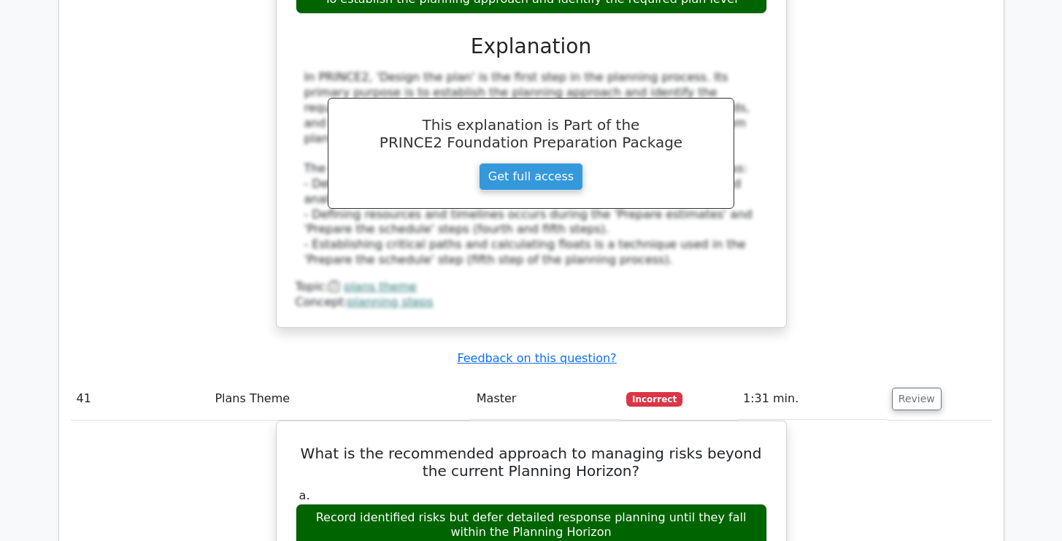
scroll to position [8935, 0]
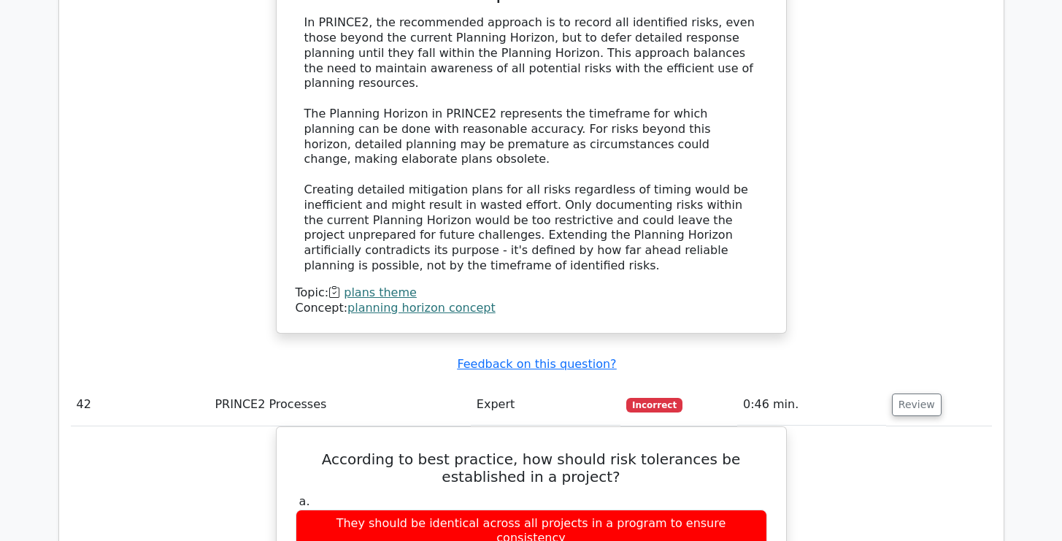
scroll to position [9177, 0]
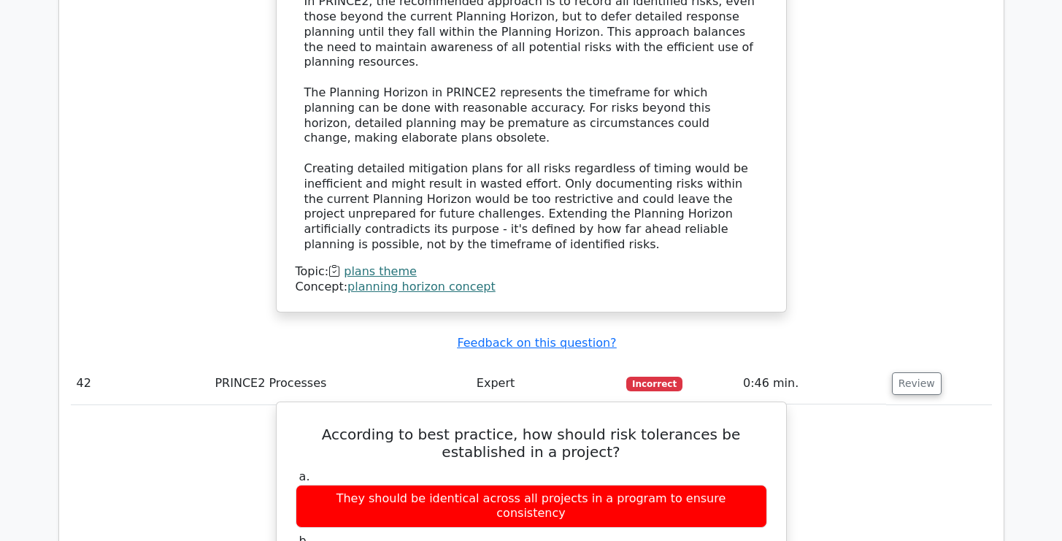
drag, startPoint x: 769, startPoint y: 325, endPoint x: 285, endPoint y: 104, distance: 533.0
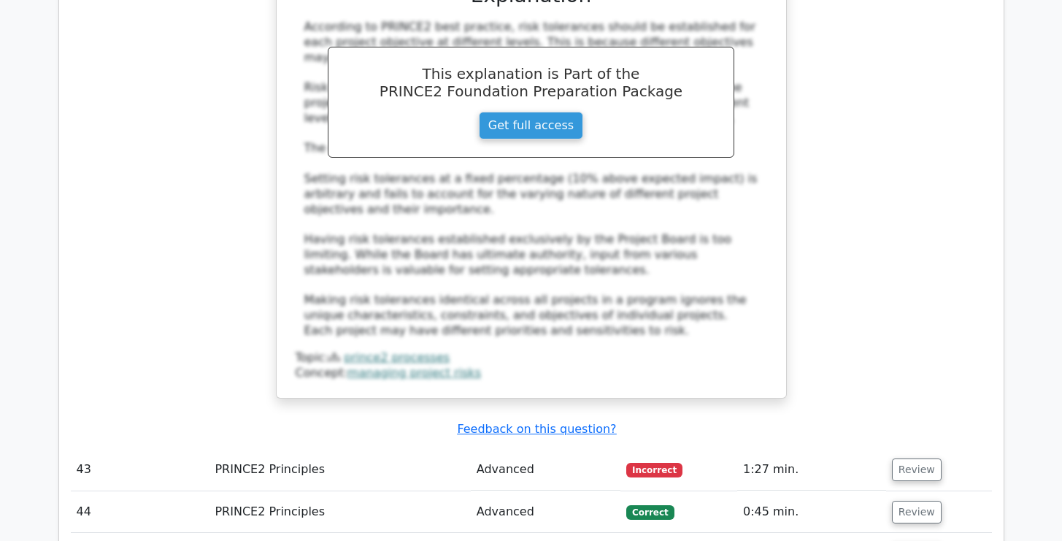
scroll to position [9919, 0]
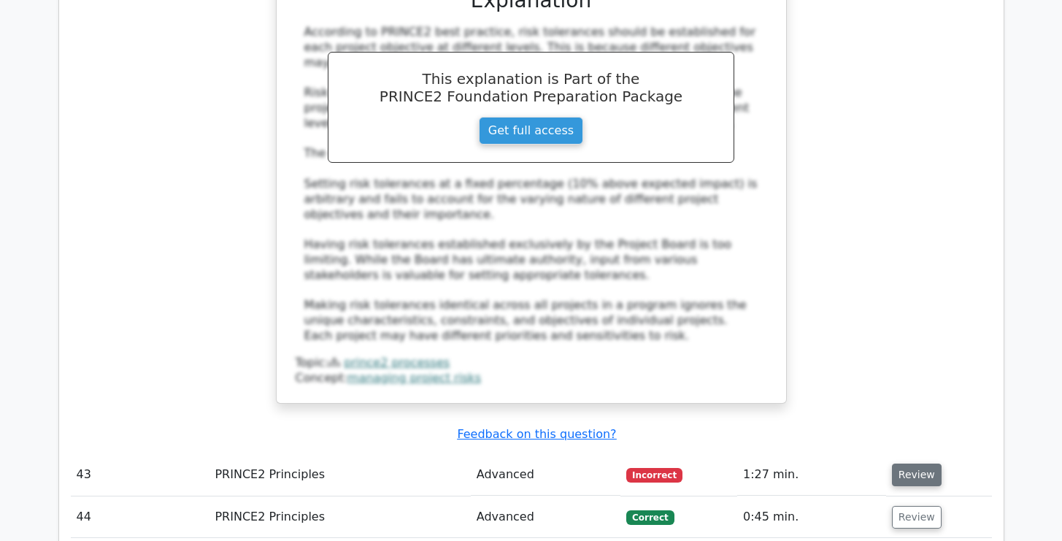
click at [913, 463] on button "Review" at bounding box center [917, 474] width 50 height 23
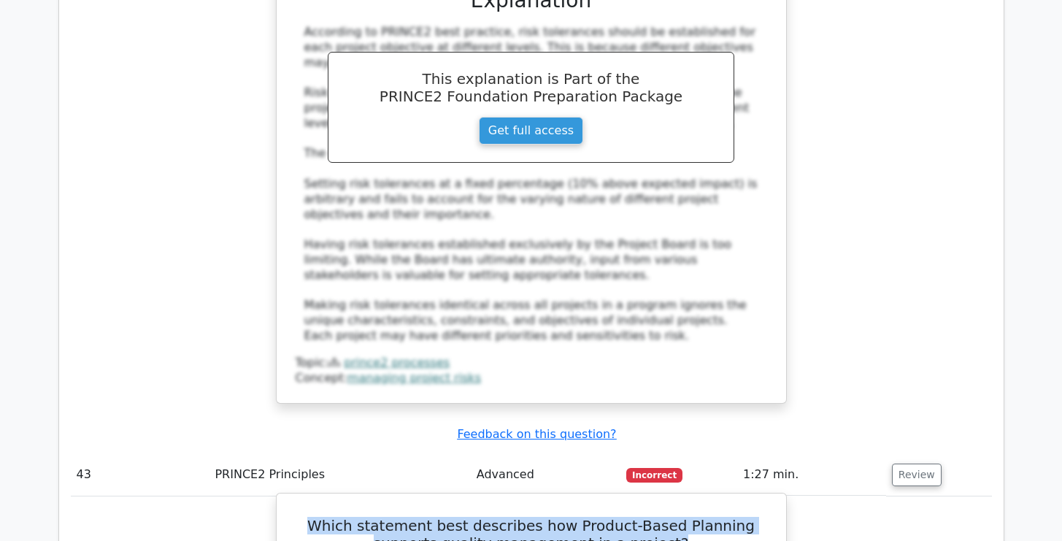
drag, startPoint x: 298, startPoint y: 156, endPoint x: 293, endPoint y: 199, distance: 42.6
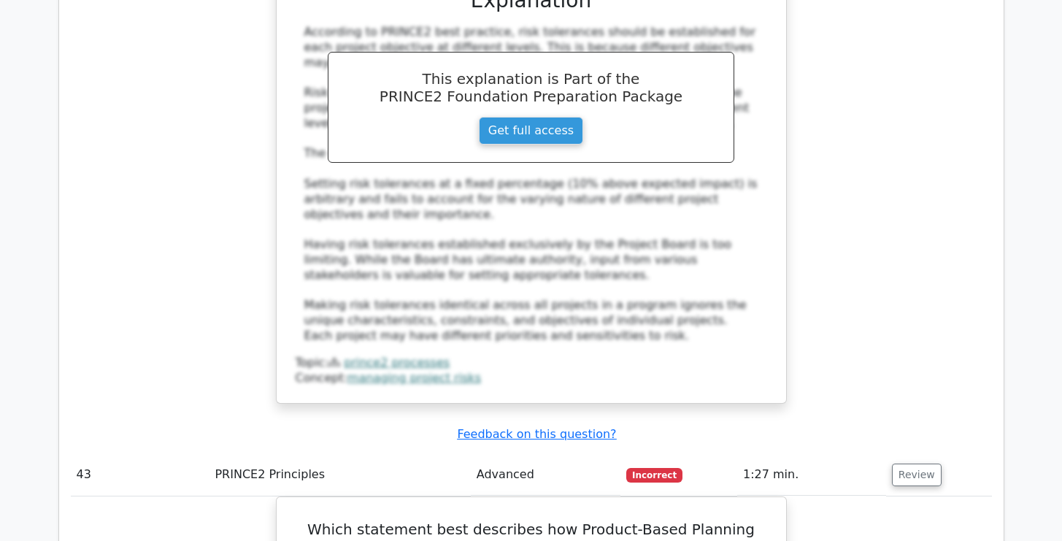
drag, startPoint x: 281, startPoint y: 151, endPoint x: 262, endPoint y: 425, distance: 274.3
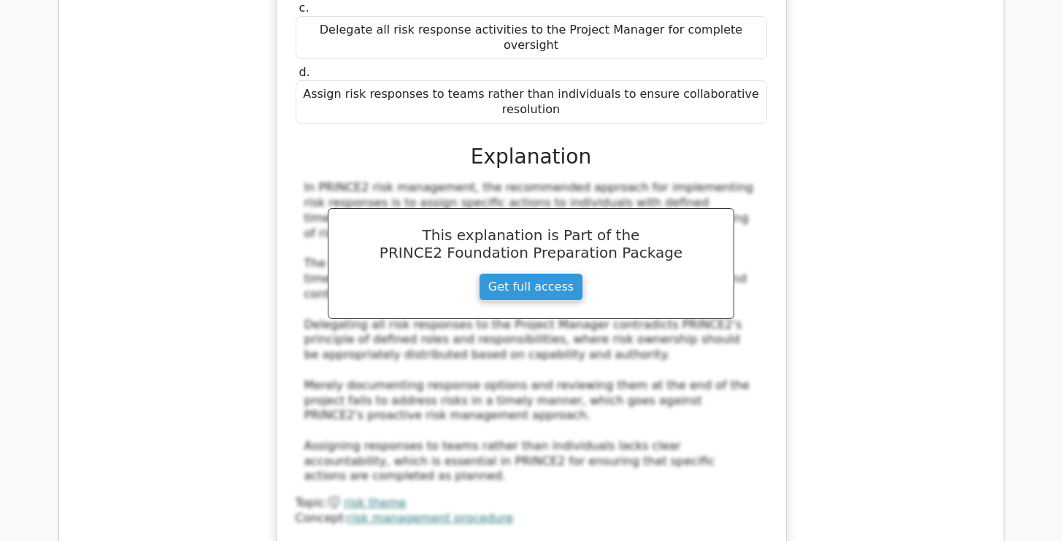
scroll to position [11649, 0]
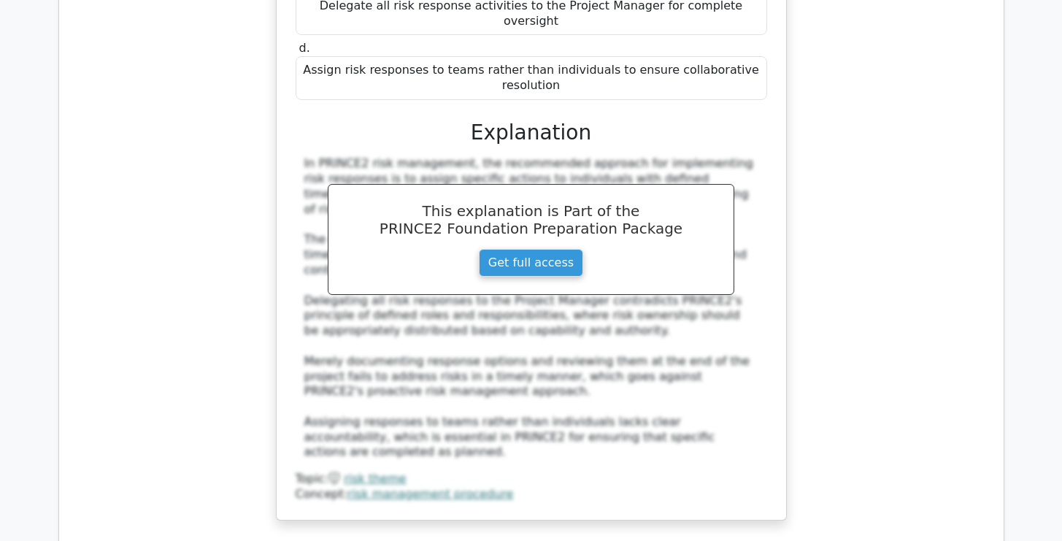
scroll to position [11707, 0]
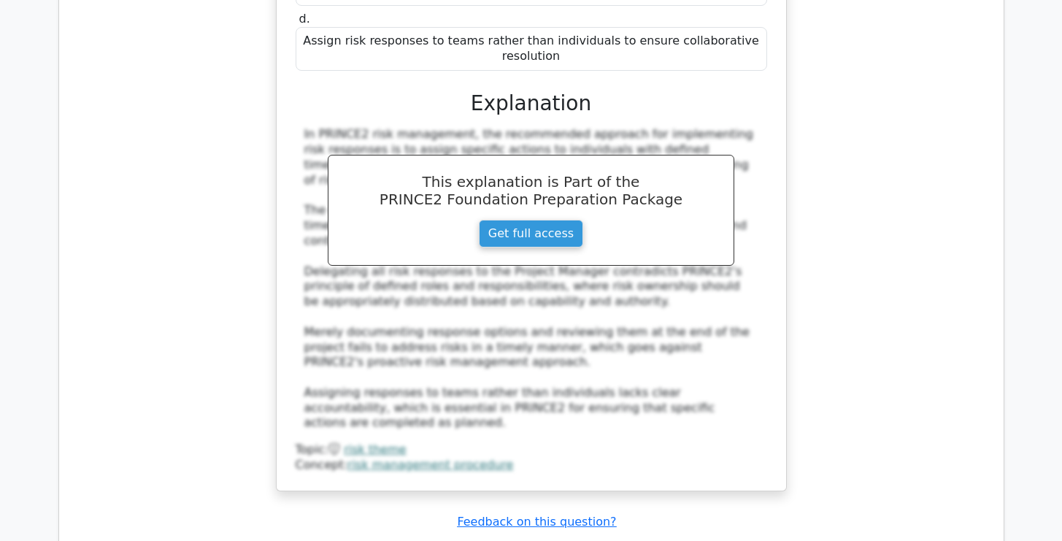
drag, startPoint x: 298, startPoint y: 237, endPoint x: 336, endPoint y: 497, distance: 262.5
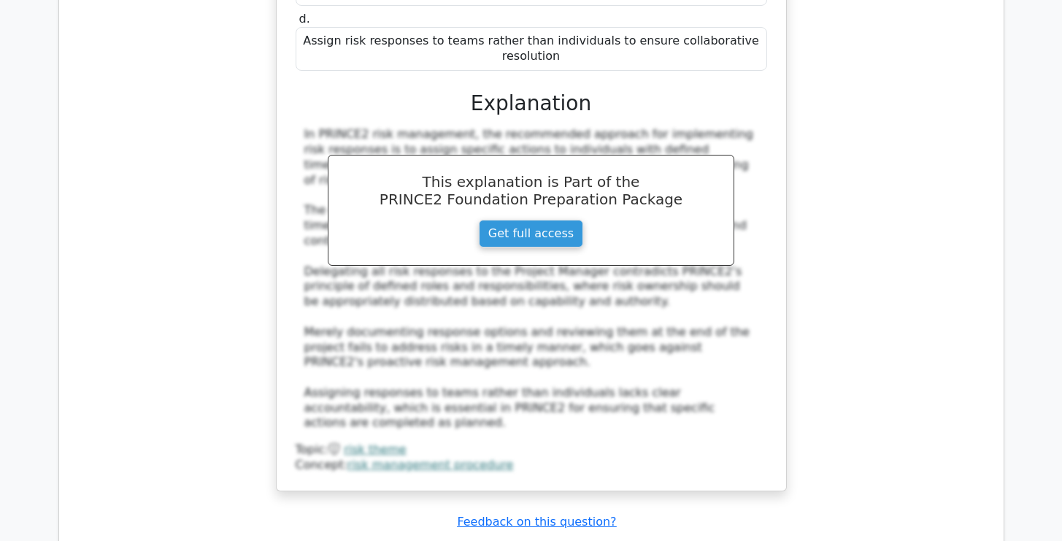
drag, startPoint x: 301, startPoint y: 200, endPoint x: 342, endPoint y: 485, distance: 287.5
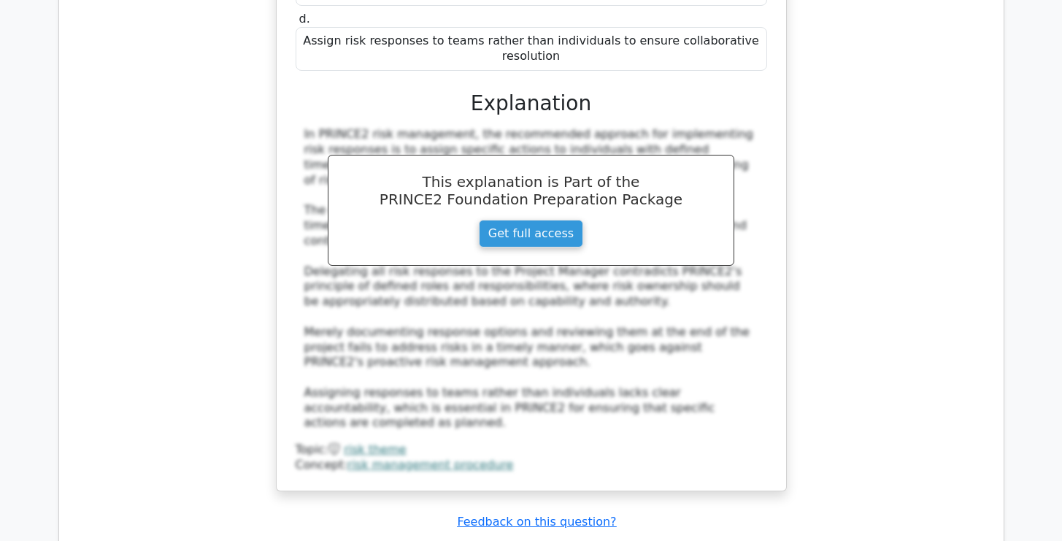
drag, startPoint x: 718, startPoint y: 204, endPoint x: 581, endPoint y: 204, distance: 137.2
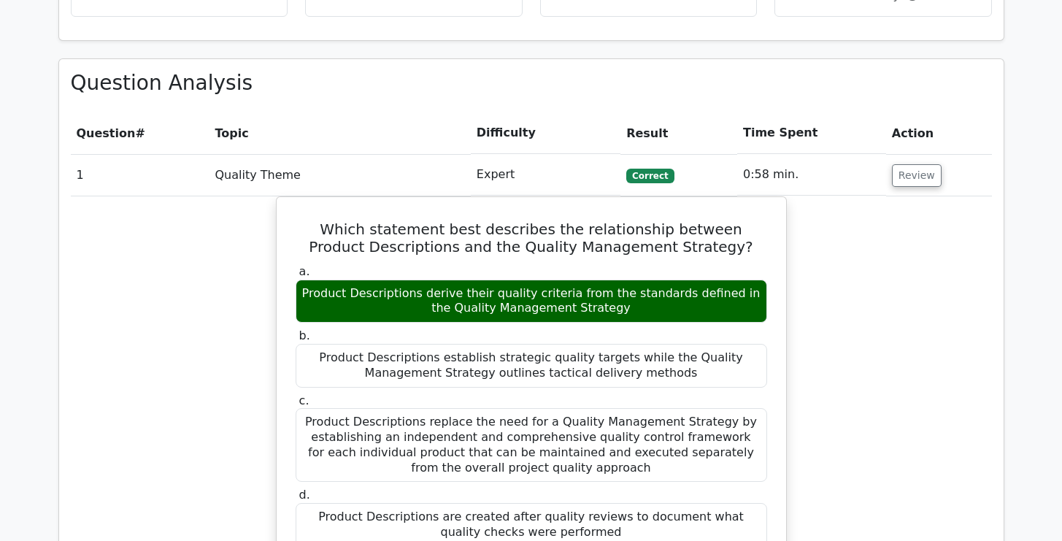
scroll to position [657, 0]
